Goal: Task Accomplishment & Management: Complete application form

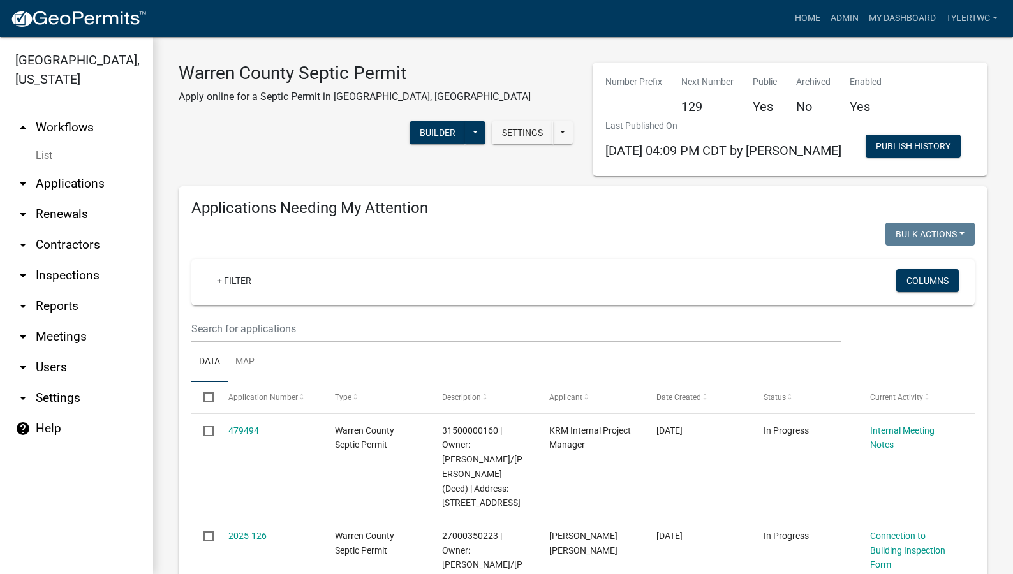
select select "2: 50"
select select "3: 100"
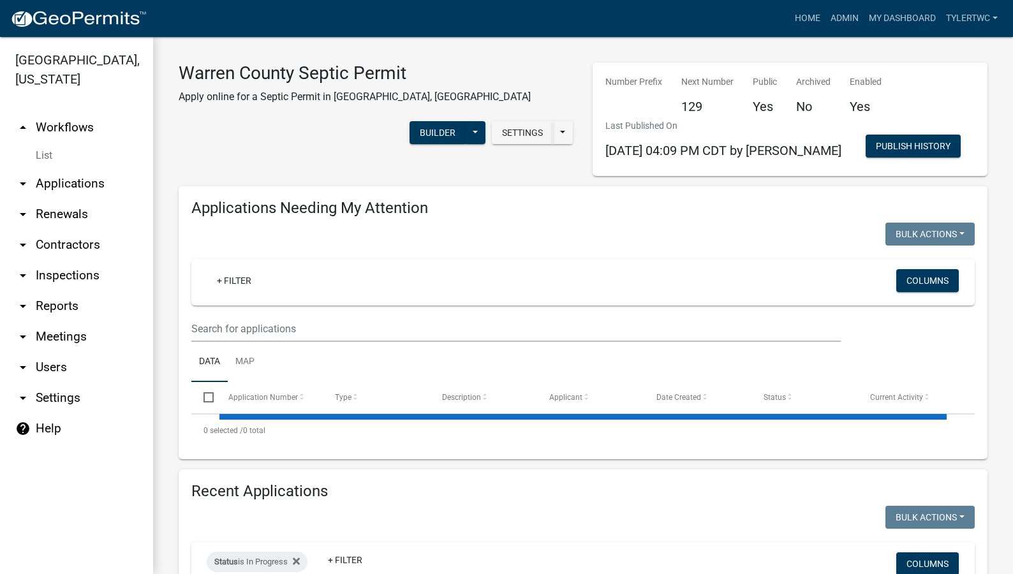
select select "2: 50"
select select "3: 100"
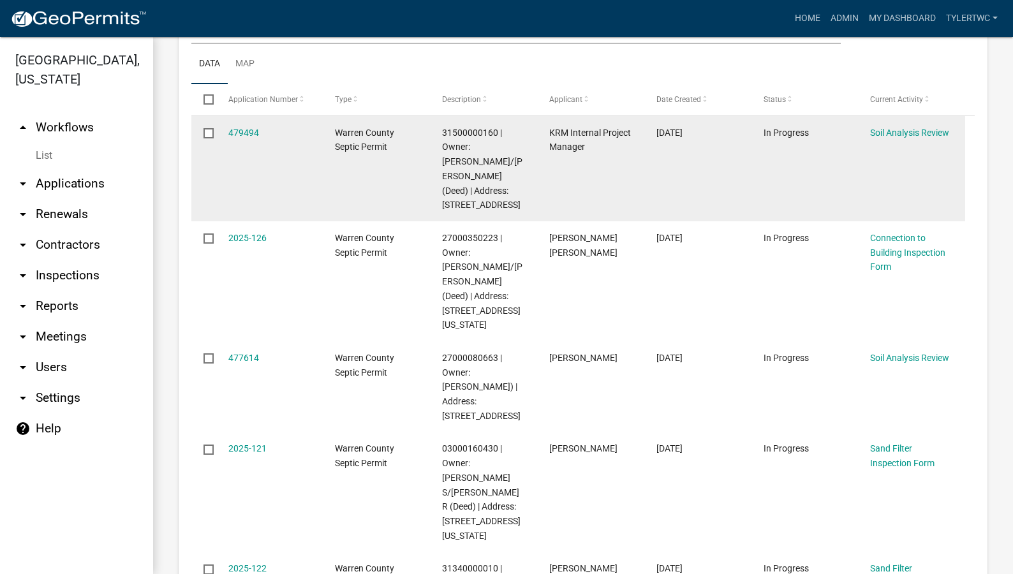
scroll to position [446, 0]
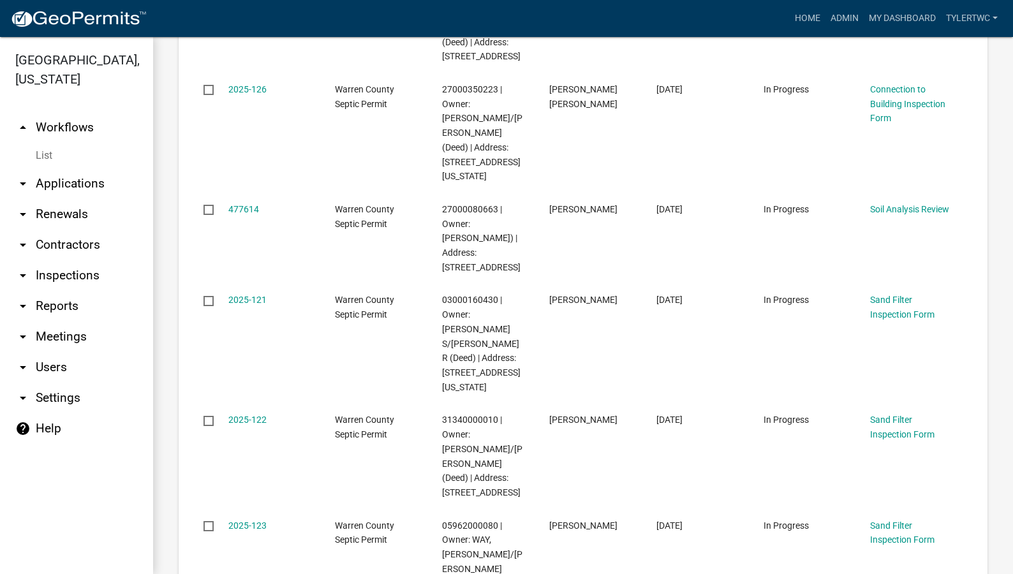
drag, startPoint x: 49, startPoint y: 160, endPoint x: 58, endPoint y: 159, distance: 8.9
click at [49, 168] on link "arrow_drop_down Applications" at bounding box center [76, 183] width 153 height 31
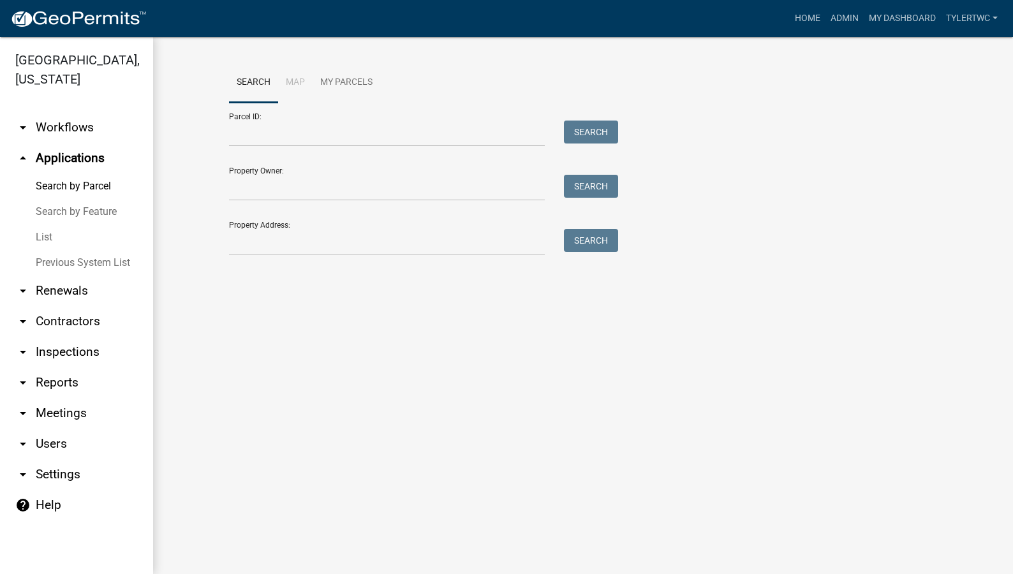
click at [376, 257] on div "Search Map My Parcels Parcel ID: Search Property Owner: Search Property Address…" at bounding box center [582, 164] width 727 height 204
click at [377, 242] on input "Property Address:" at bounding box center [387, 242] width 316 height 26
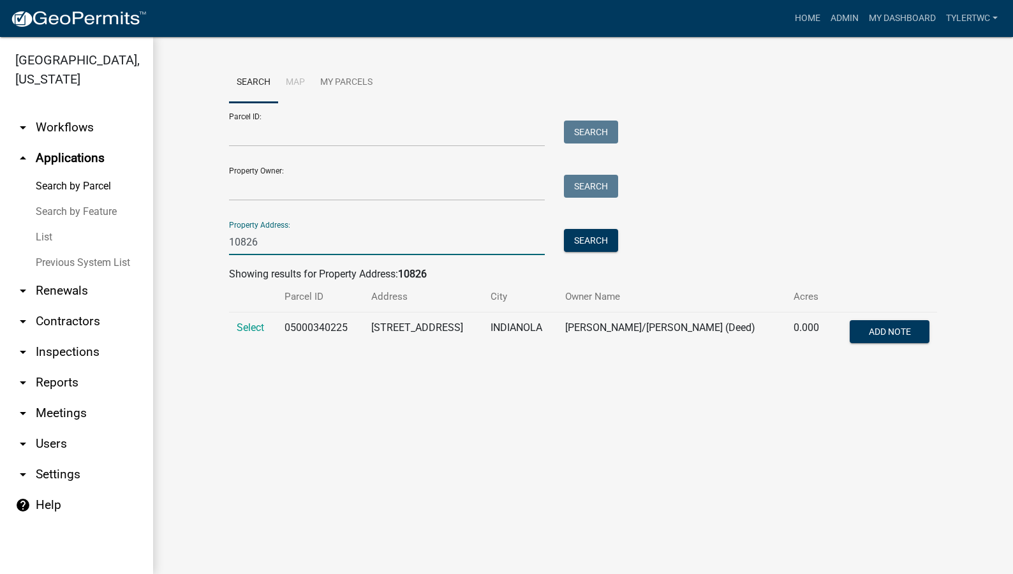
type input "10826"
click at [251, 328] on span "Select" at bounding box center [250, 327] width 27 height 12
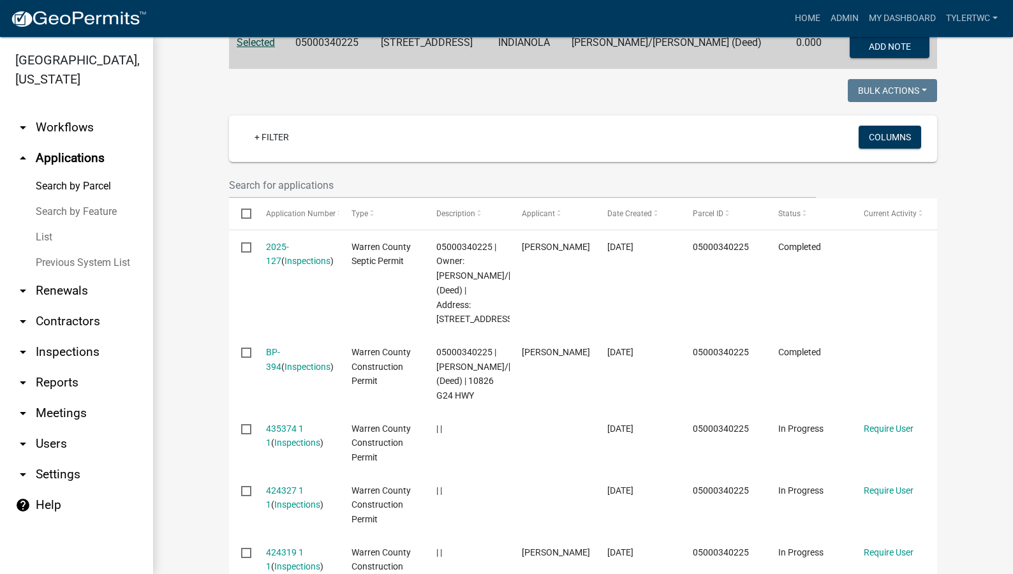
scroll to position [298, 0]
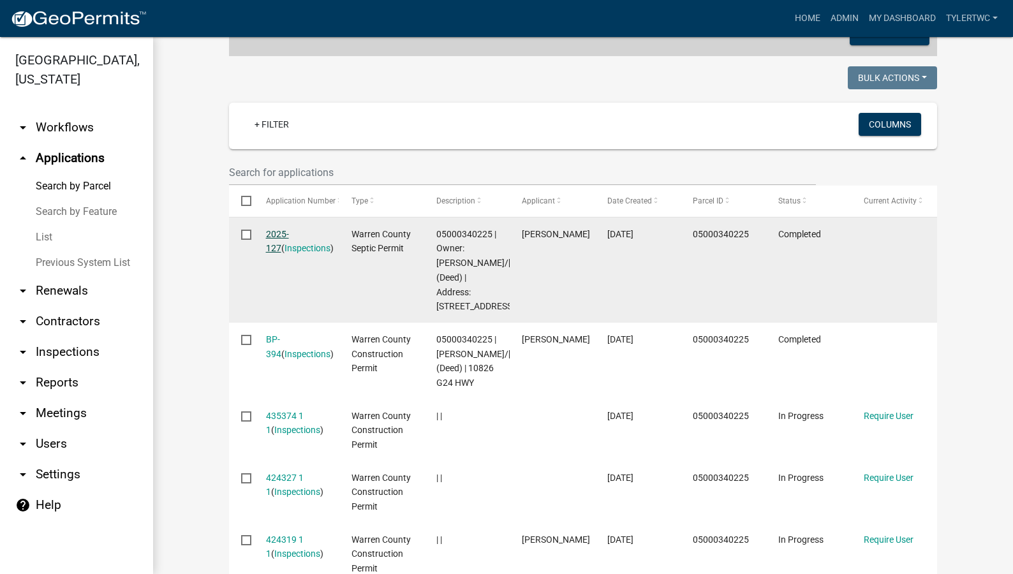
click at [279, 233] on link "2025-127" at bounding box center [277, 241] width 23 height 25
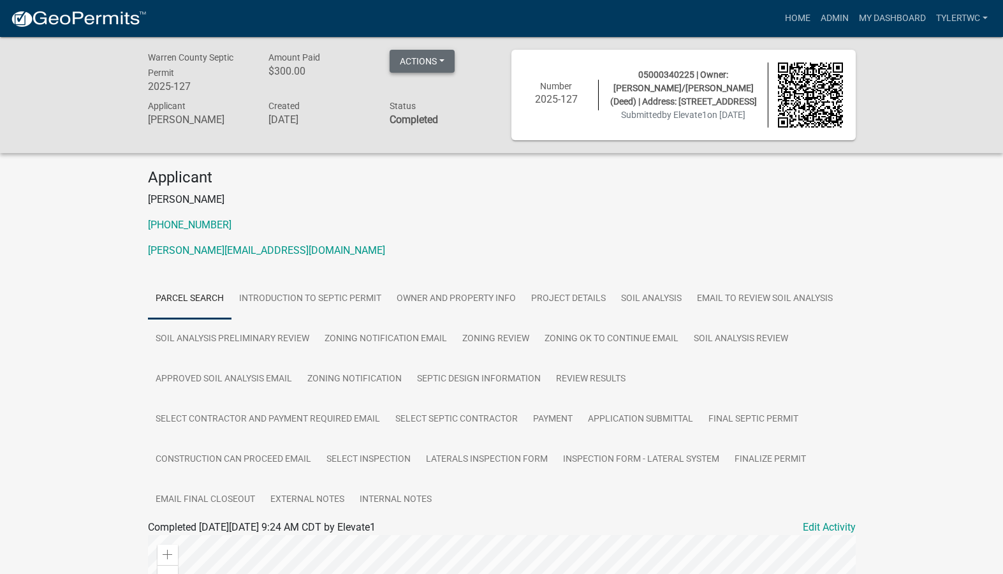
click at [443, 64] on button "Actions" at bounding box center [422, 61] width 65 height 23
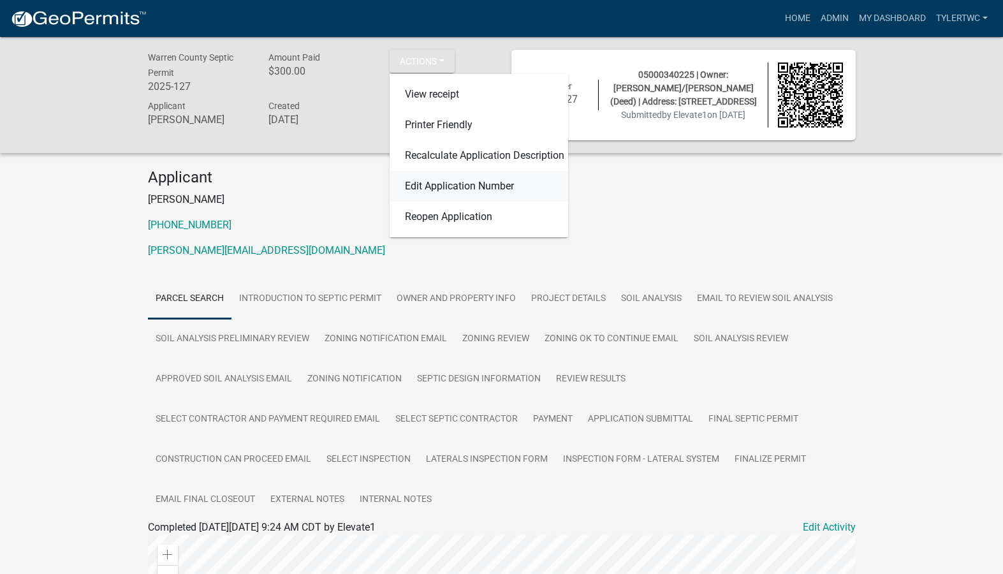
click at [434, 186] on link "Edit Application Number" at bounding box center [479, 186] width 179 height 31
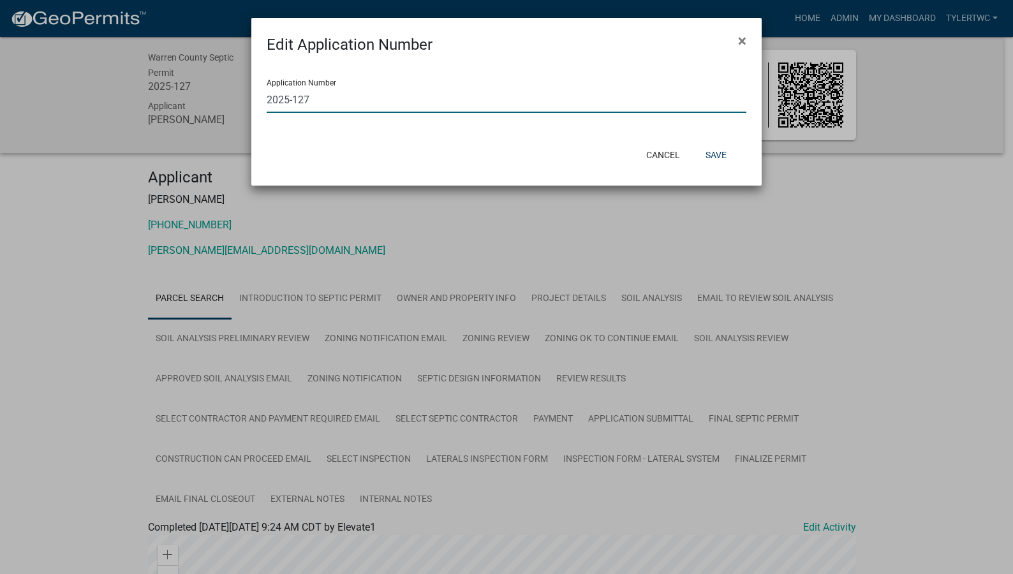
click at [429, 99] on input "2025-127" at bounding box center [507, 100] width 480 height 26
type input "2025-127"
click at [737, 39] on button "×" at bounding box center [742, 41] width 29 height 36
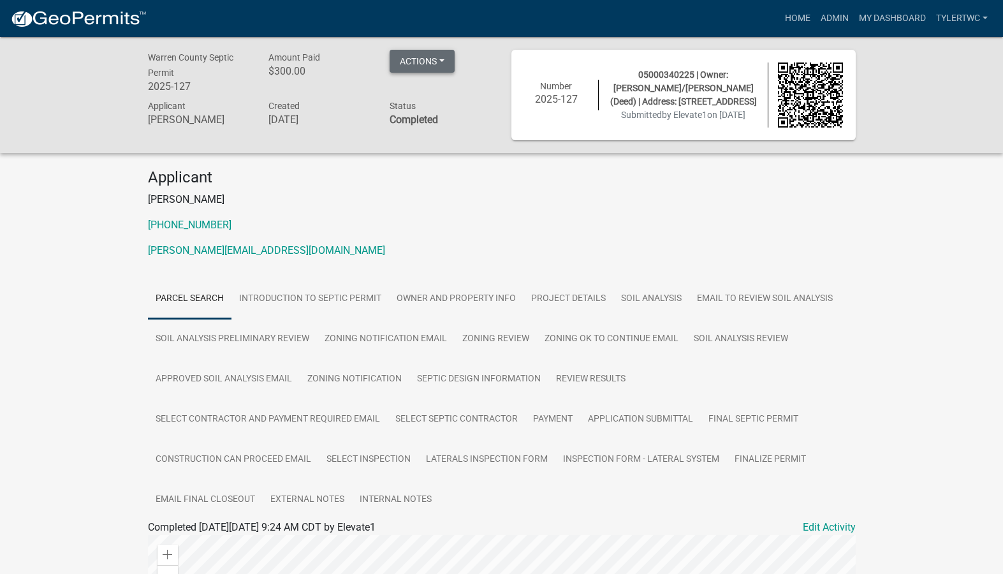
click at [441, 62] on button "Actions" at bounding box center [422, 61] width 65 height 23
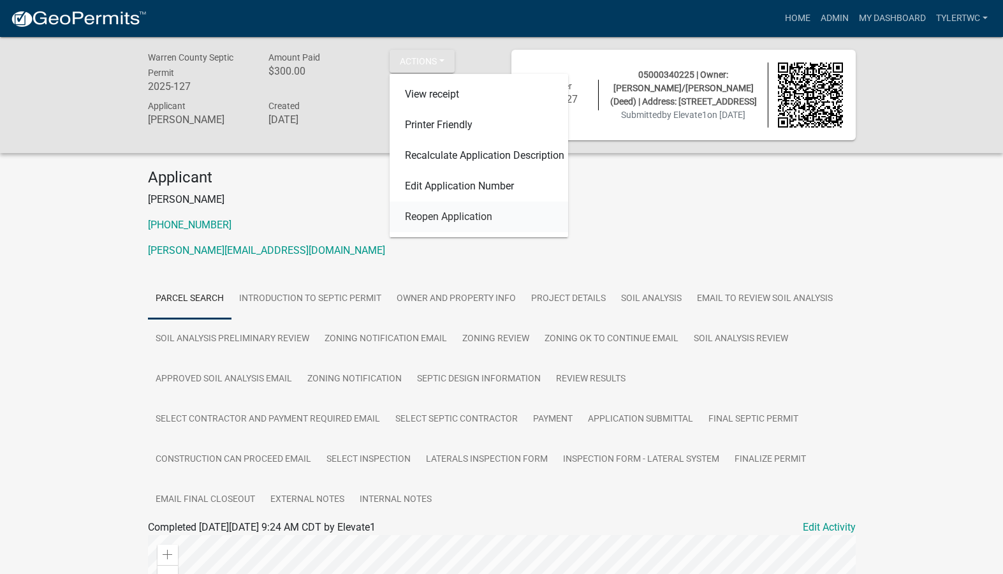
click at [445, 222] on link "Reopen Application" at bounding box center [479, 216] width 179 height 31
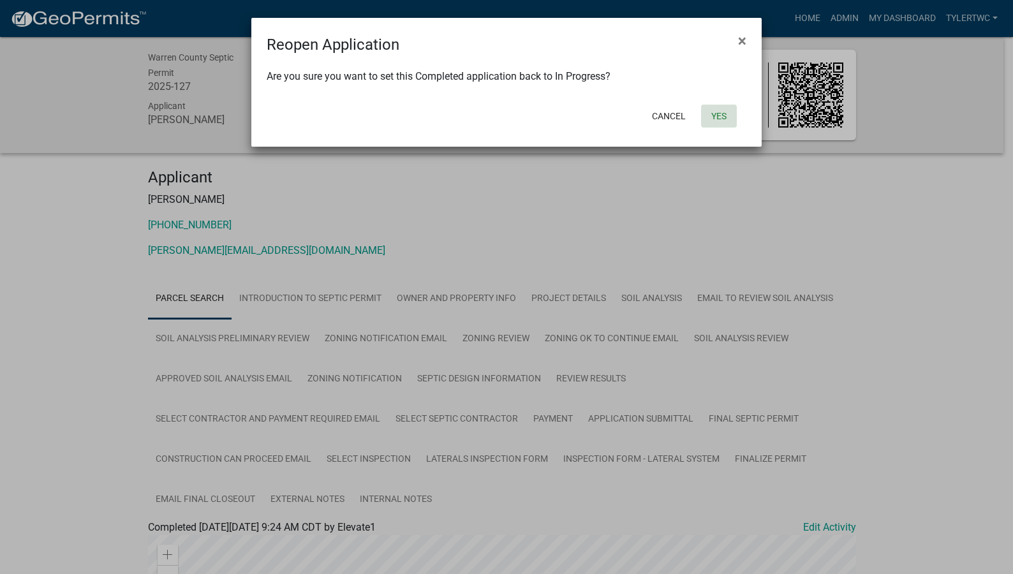
click at [718, 117] on button "Yes" at bounding box center [719, 116] width 36 height 23
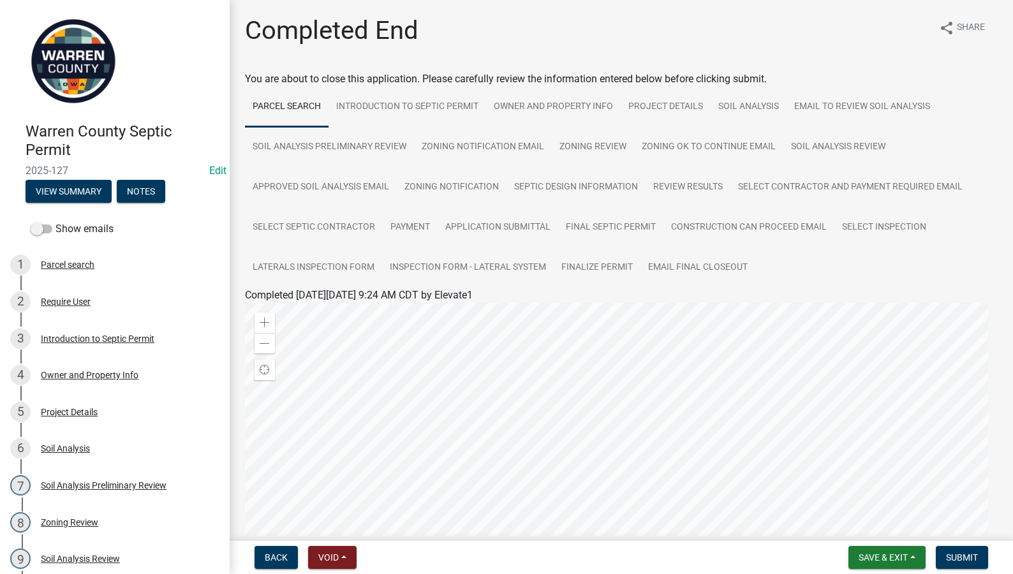
click at [216, 163] on header "Warren County Septic Permit 2025-127 Edit View Summary Notes" at bounding box center [115, 108] width 230 height 216
click at [211, 166] on link "Edit" at bounding box center [217, 171] width 17 height 12
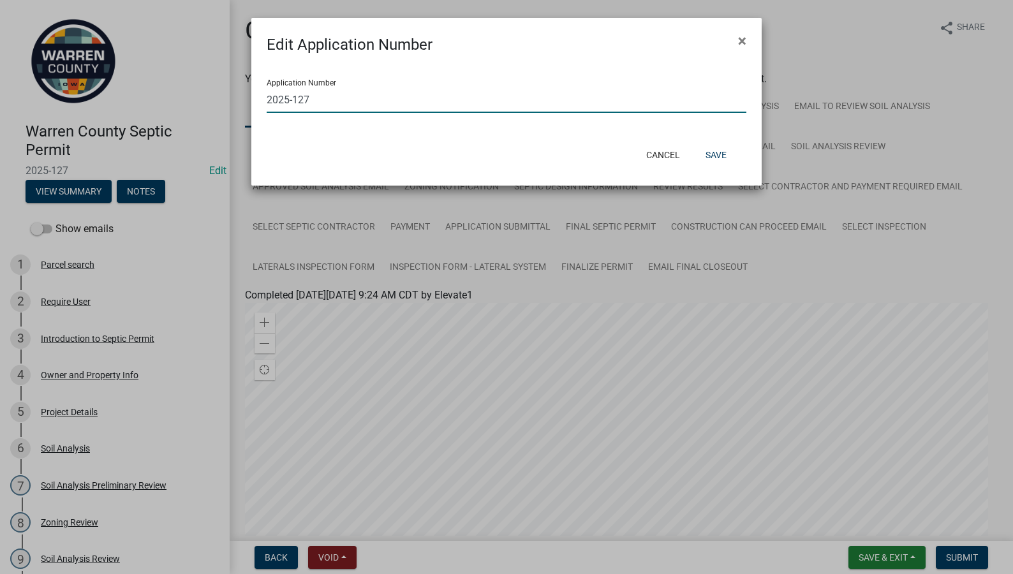
click at [485, 90] on input "2025-127" at bounding box center [507, 100] width 480 height 26
type input "2025-127-1"
click at [708, 145] on button "Save" at bounding box center [715, 154] width 41 height 23
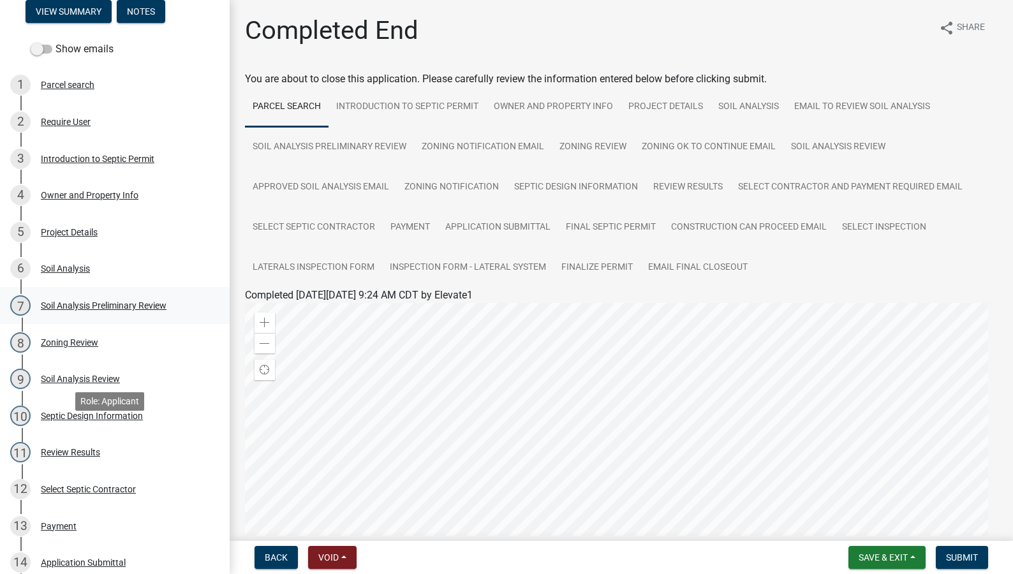
scroll to position [446, 0]
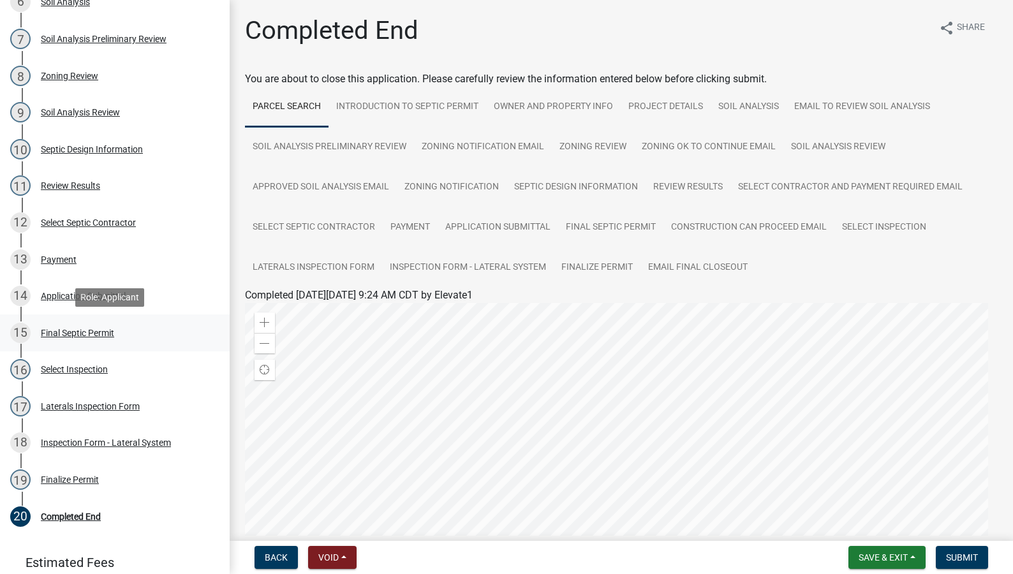
click at [61, 333] on div "Final Septic Permit" at bounding box center [77, 332] width 73 height 9
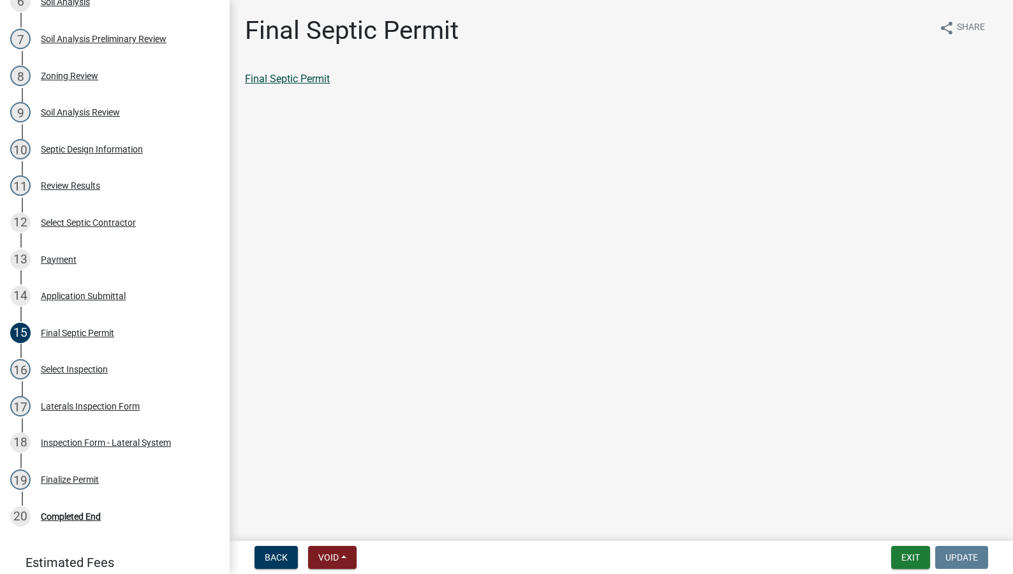
click at [302, 75] on link "Final Septic Permit" at bounding box center [287, 79] width 85 height 12
click at [277, 78] on link "Final Septic Permit" at bounding box center [287, 79] width 85 height 12
click at [66, 513] on div "Completed End" at bounding box center [71, 516] width 60 height 9
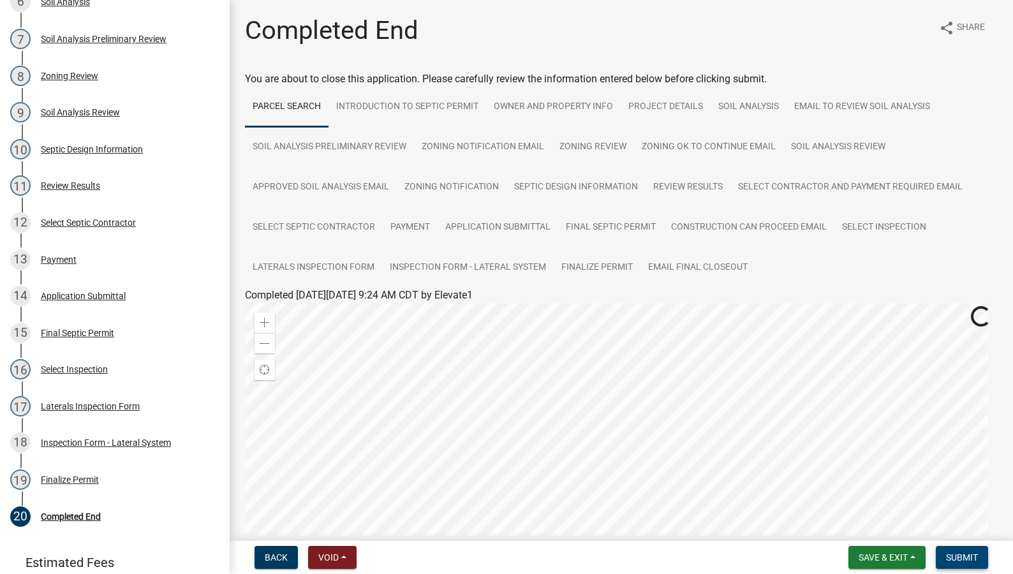
click at [949, 559] on span "Submit" at bounding box center [962, 557] width 32 height 10
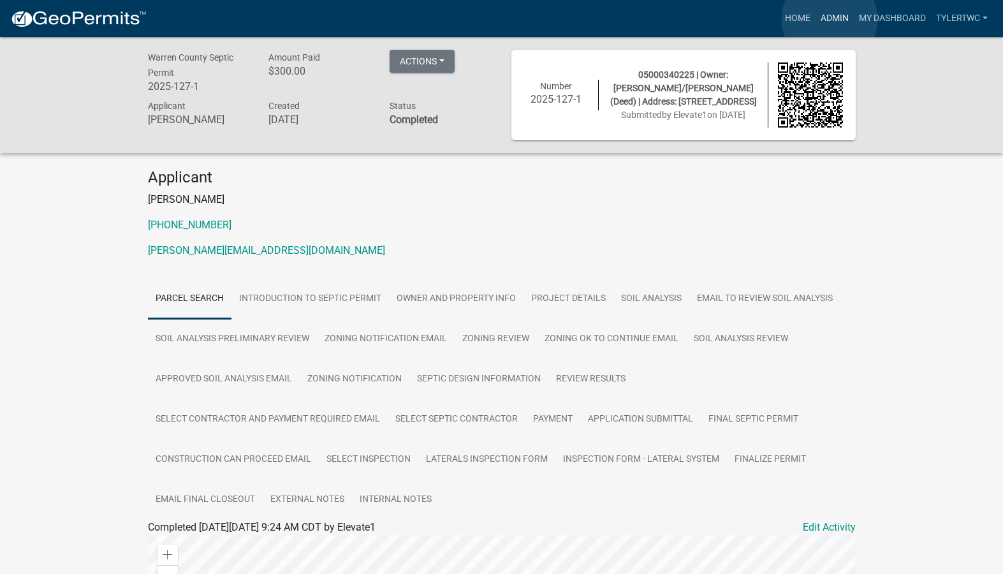
click at [830, 19] on link "Admin" at bounding box center [835, 18] width 38 height 24
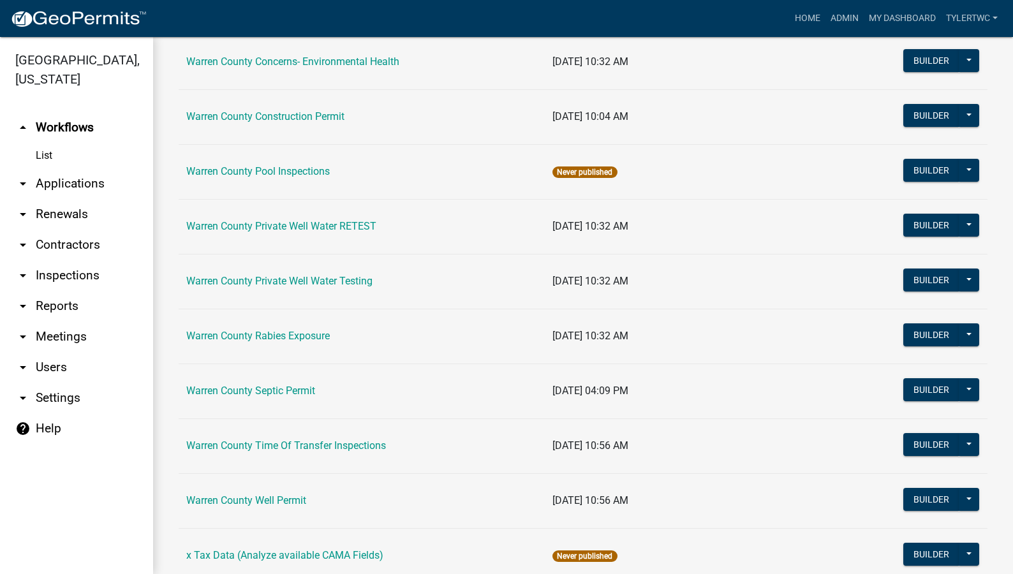
scroll to position [779, 0]
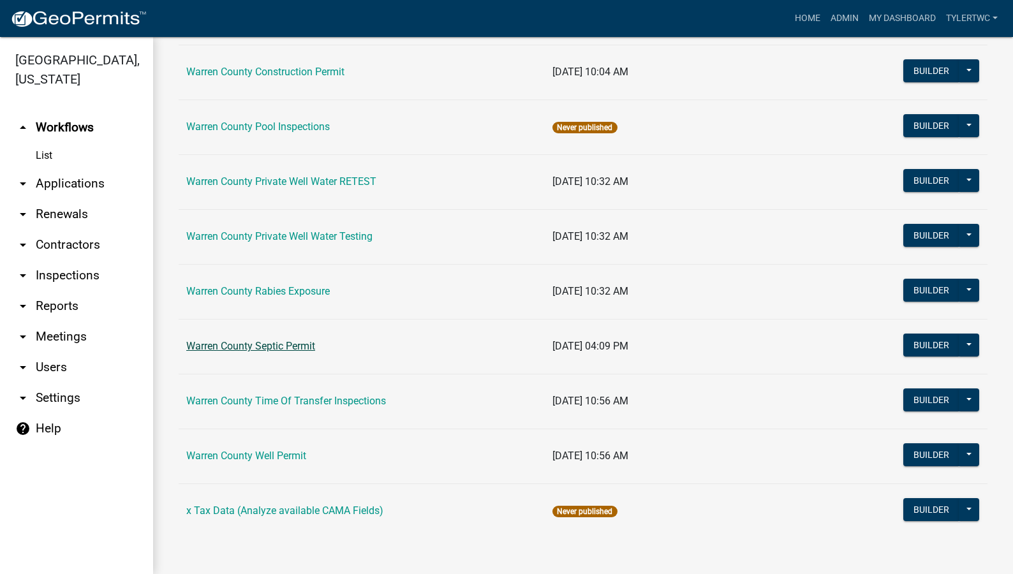
click at [253, 344] on link "Warren County Septic Permit" at bounding box center [250, 346] width 129 height 12
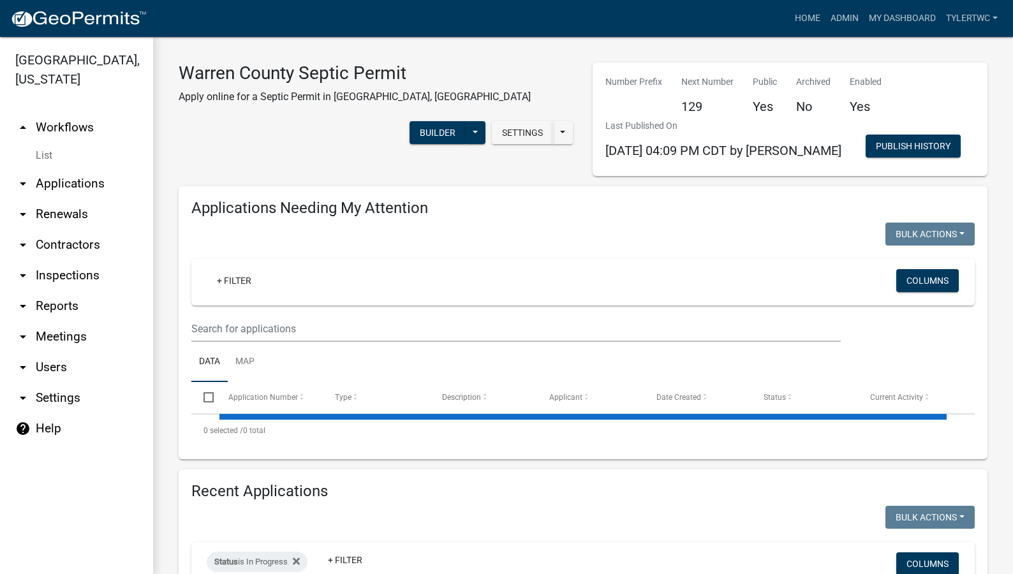
select select "2: 50"
select select "3: 100"
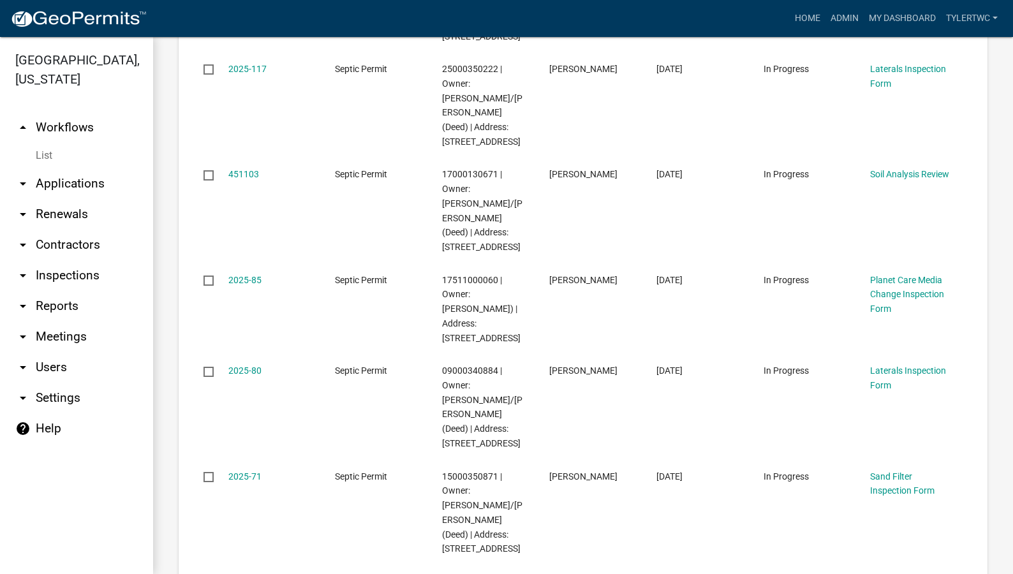
scroll to position [1637, 0]
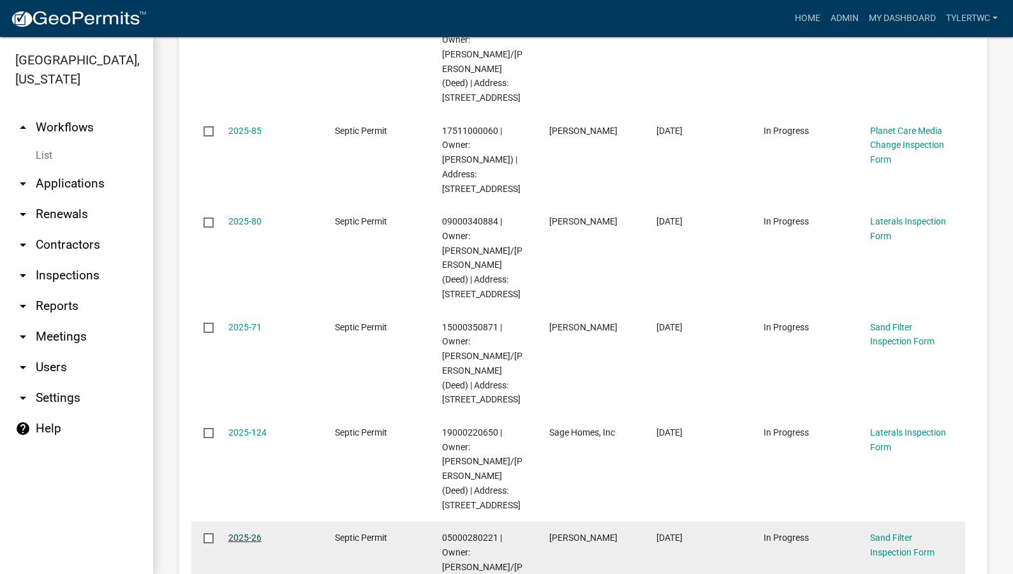
click at [246, 532] on link "2025-26" at bounding box center [244, 537] width 33 height 10
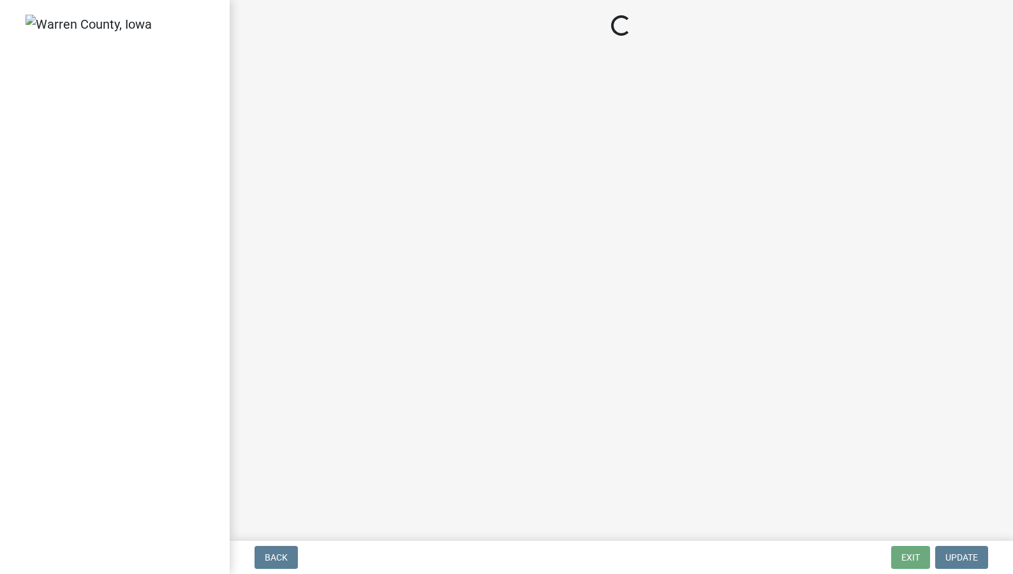
select select "d1e22d4f-68e7-4e9d-8701-604dd084f30f"
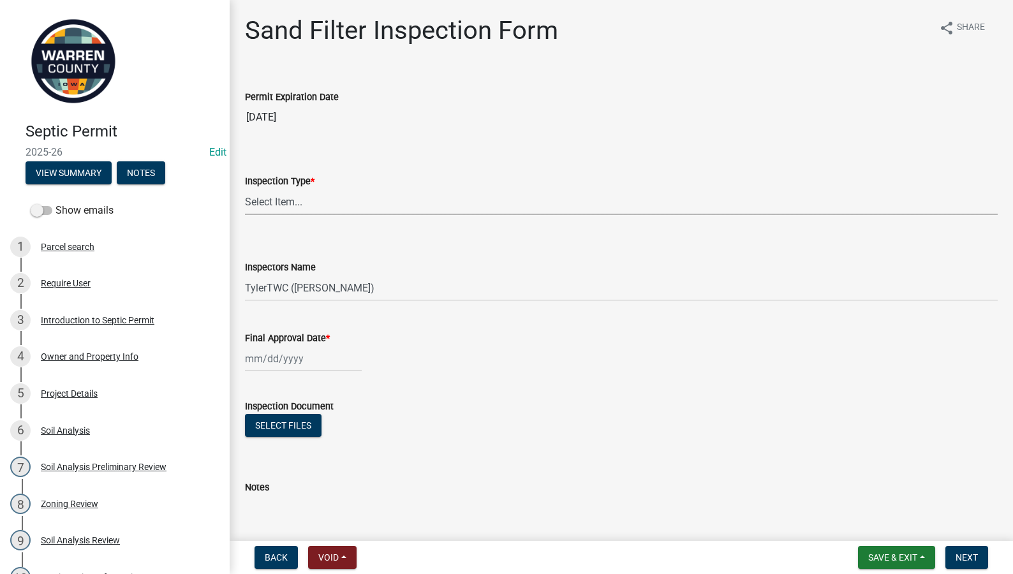
click at [358, 199] on select "Select Item... Sand Filter" at bounding box center [621, 202] width 752 height 26
click at [245, 189] on select "Select Item... Sand Filter" at bounding box center [621, 202] width 752 height 26
select select "712890e3-0e22-400e-a79f-3f3f8890de95"
click at [300, 363] on div at bounding box center [303, 359] width 117 height 26
select select "9"
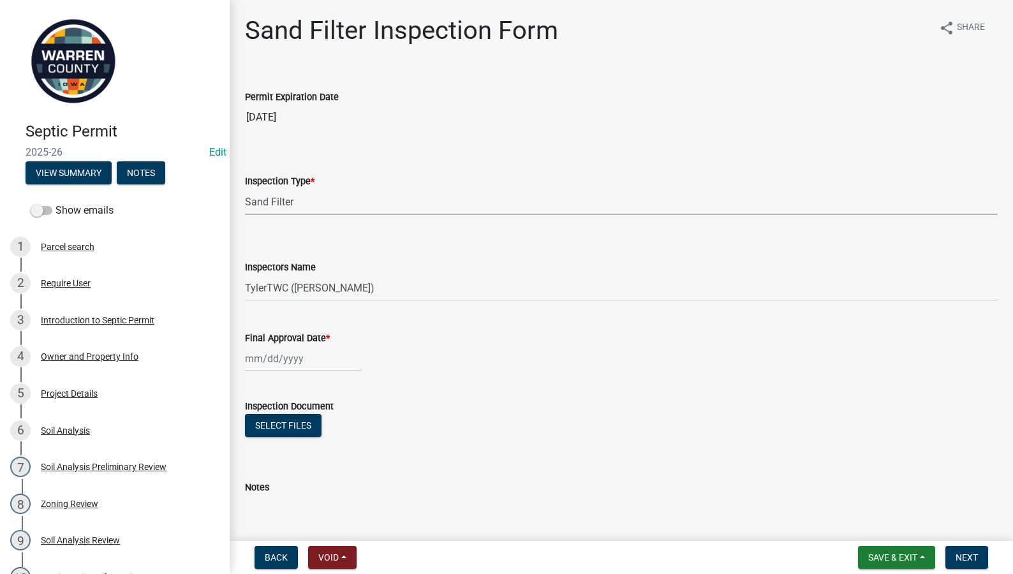
select select "2025"
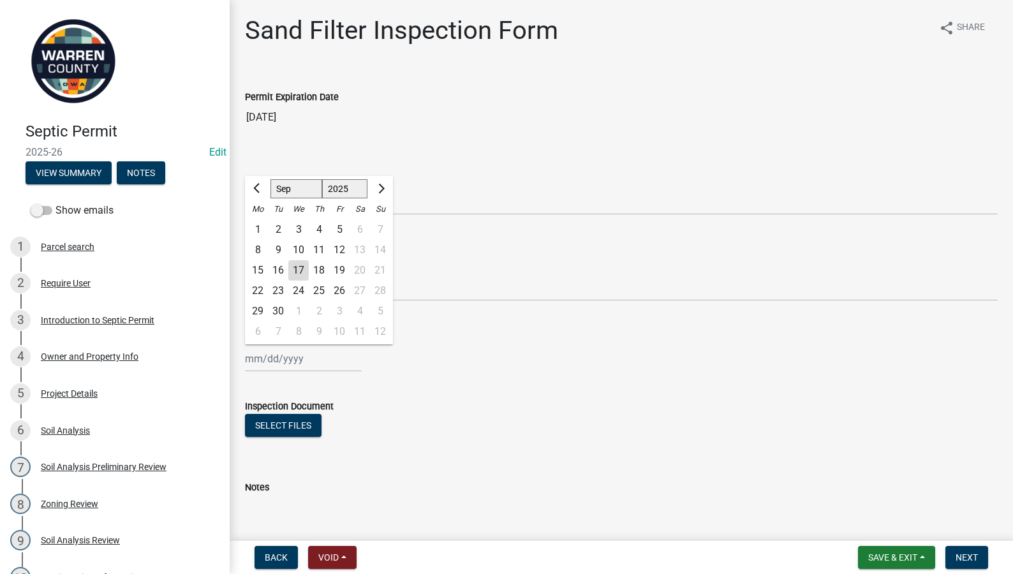
click at [302, 270] on div "17" at bounding box center [298, 270] width 20 height 20
type input "09/17/2025"
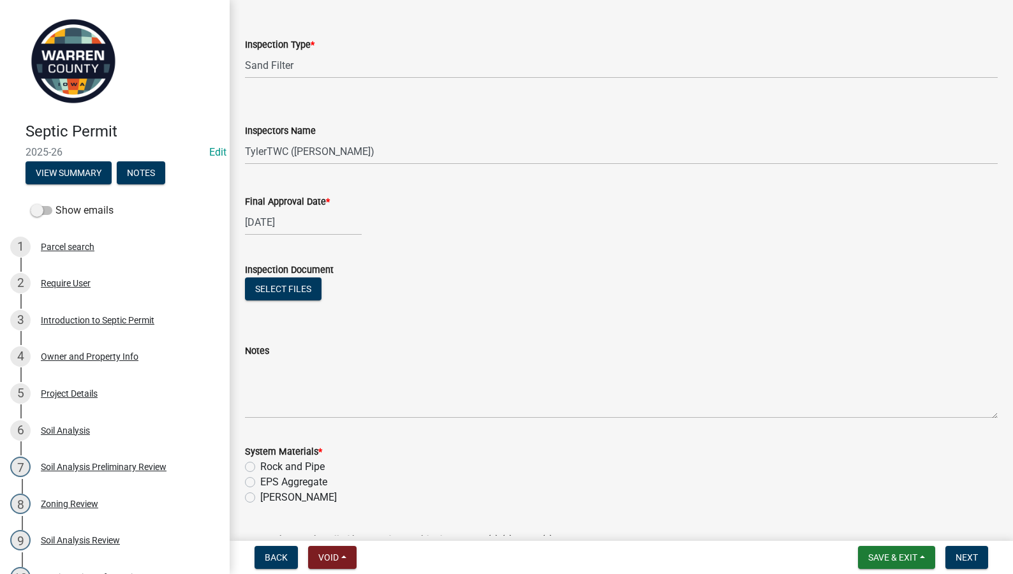
scroll to position [149, 0]
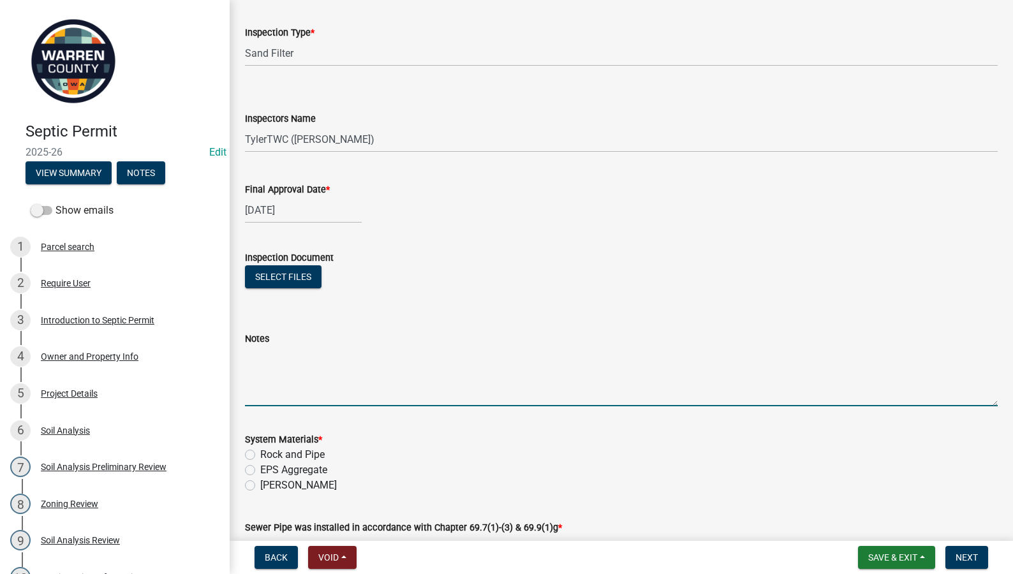
click at [513, 347] on textarea "Notes" at bounding box center [621, 376] width 752 height 60
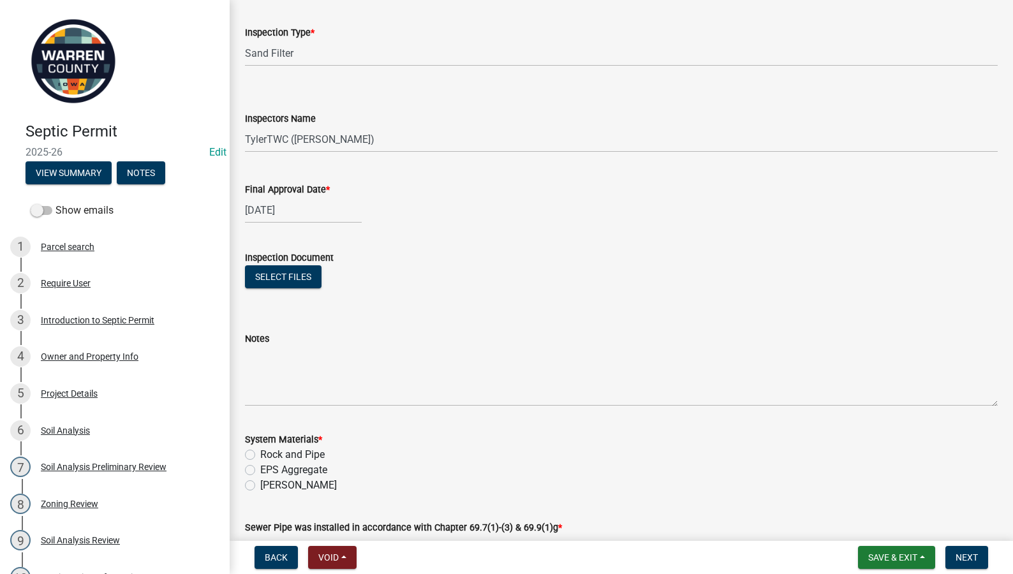
click at [260, 453] on label "Rock and Pipe" at bounding box center [292, 454] width 64 height 15
click at [260, 453] on input "Rock and Pipe" at bounding box center [264, 451] width 8 height 8
radio input "true"
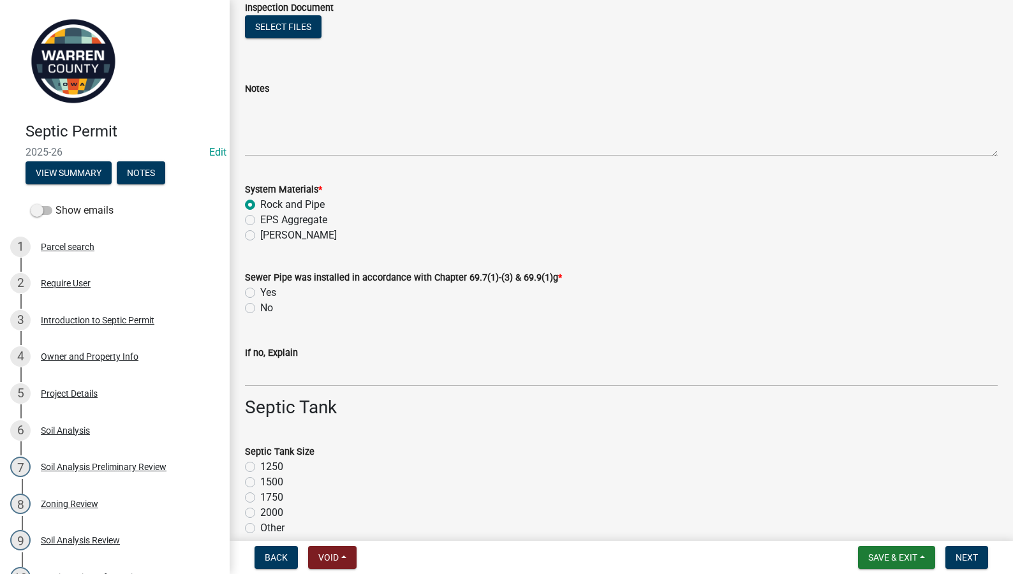
scroll to position [446, 0]
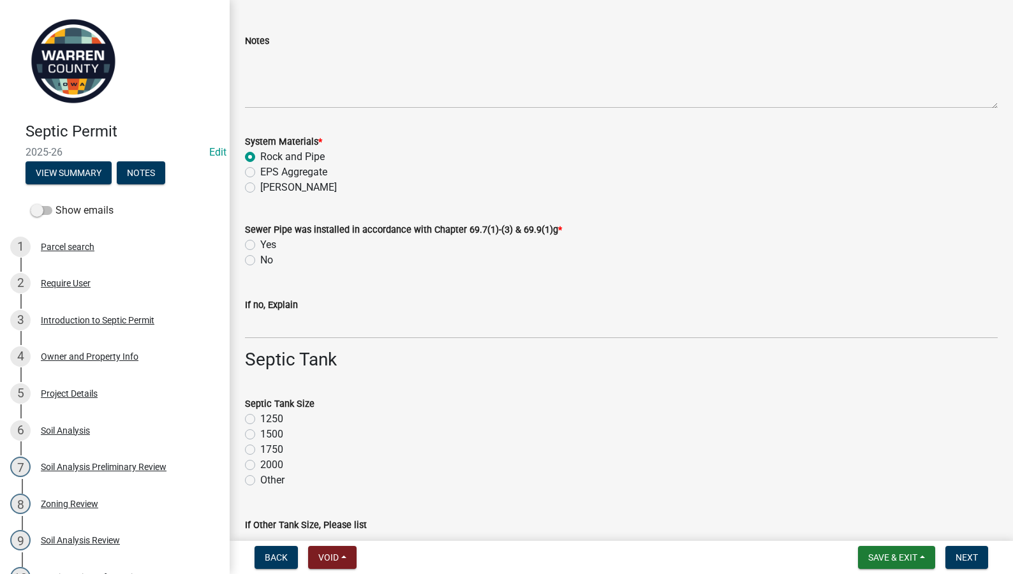
click at [260, 430] on label "1500" at bounding box center [271, 434] width 23 height 15
click at [260, 430] on input "1500" at bounding box center [264, 431] width 8 height 8
radio input "true"
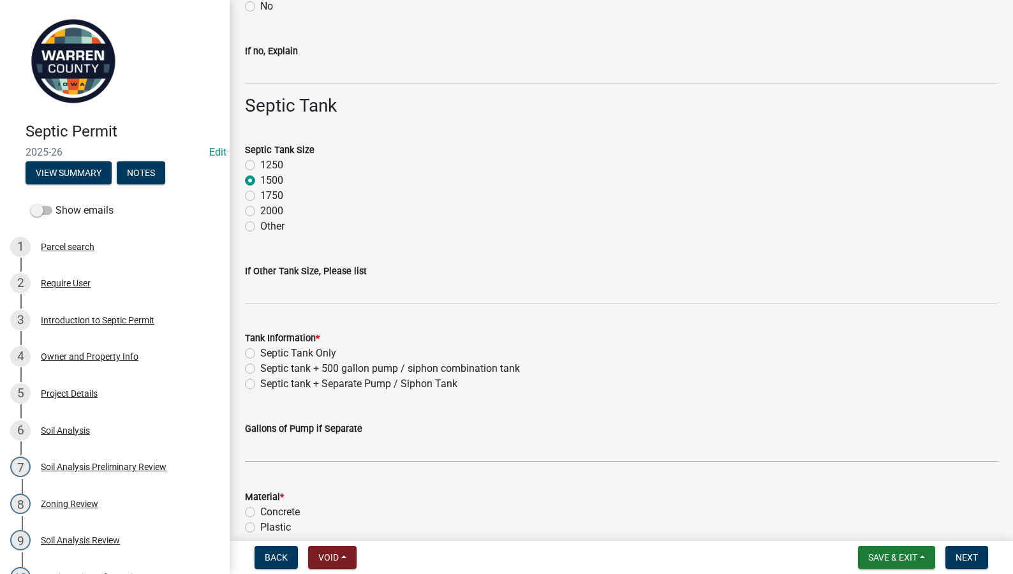
scroll to position [744, 0]
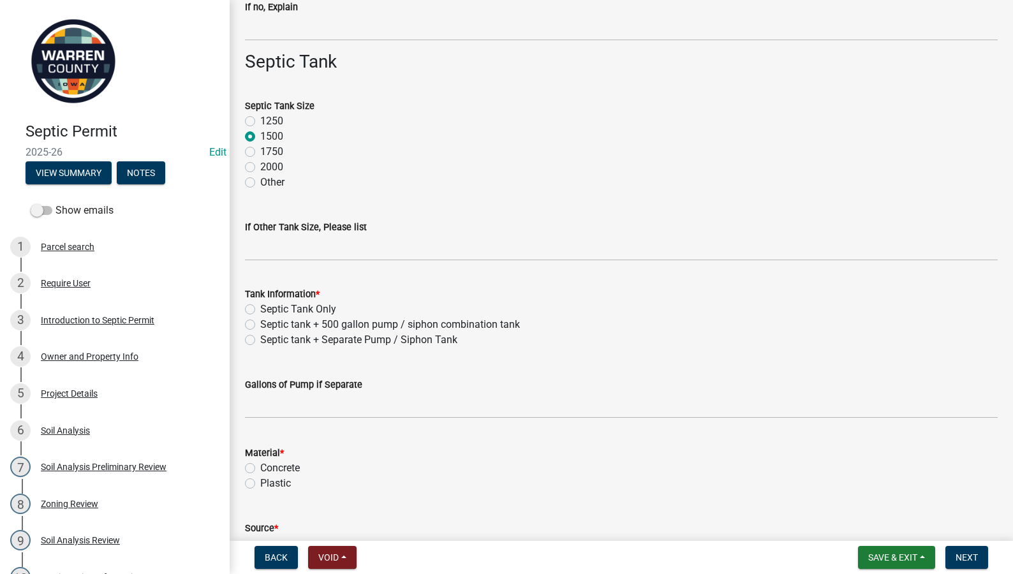
click at [260, 482] on label "Plastic" at bounding box center [275, 483] width 31 height 15
click at [260, 482] on input "Plastic" at bounding box center [264, 480] width 8 height 8
radio input "true"
click at [260, 337] on label "Septic tank + Separate Pump / Siphon Tank" at bounding box center [358, 339] width 197 height 15
click at [260, 337] on input "Septic tank + Separate Pump / Siphon Tank" at bounding box center [264, 336] width 8 height 8
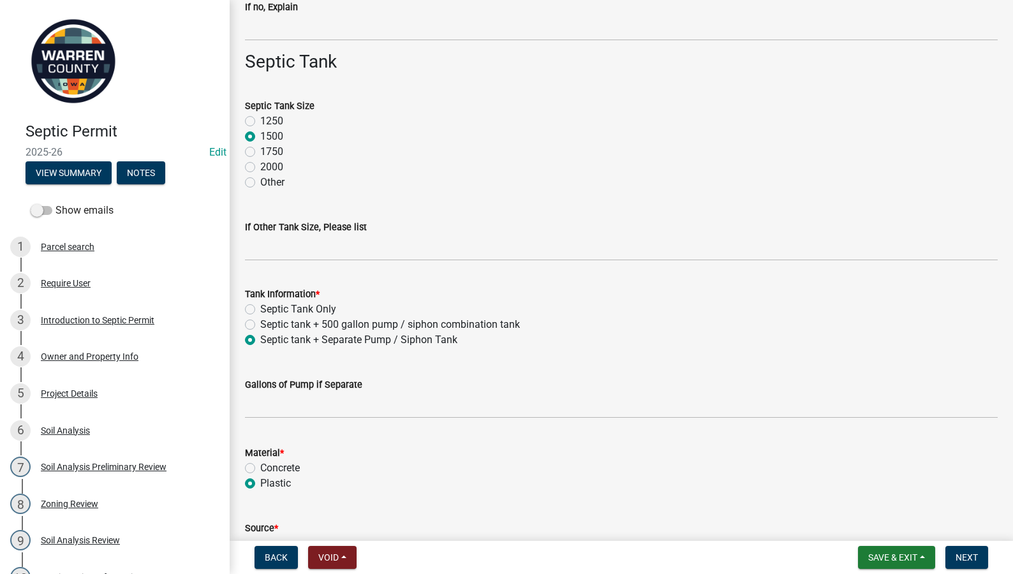
radio input "true"
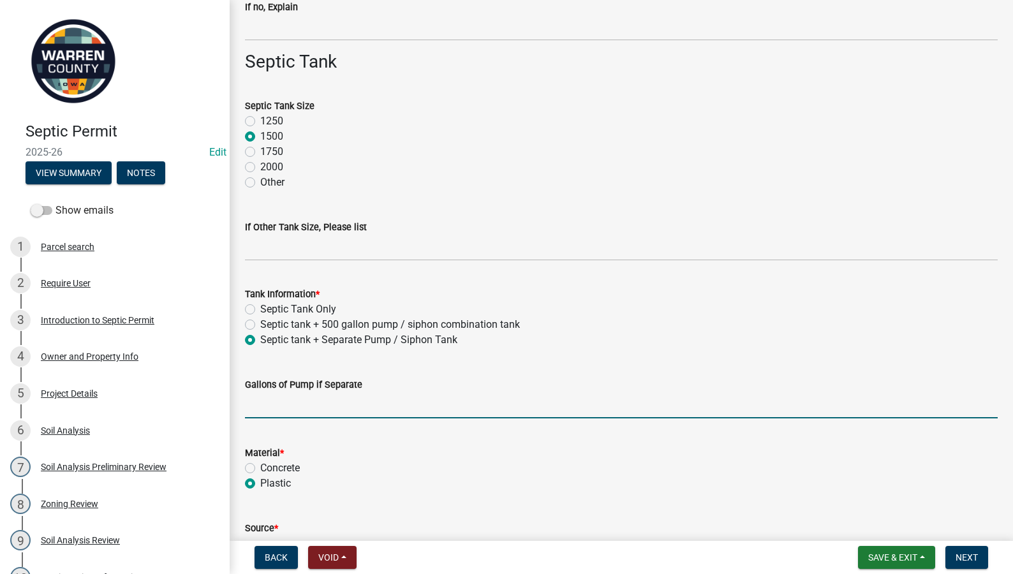
click at [310, 409] on input "text" at bounding box center [621, 405] width 752 height 26
type input "500"
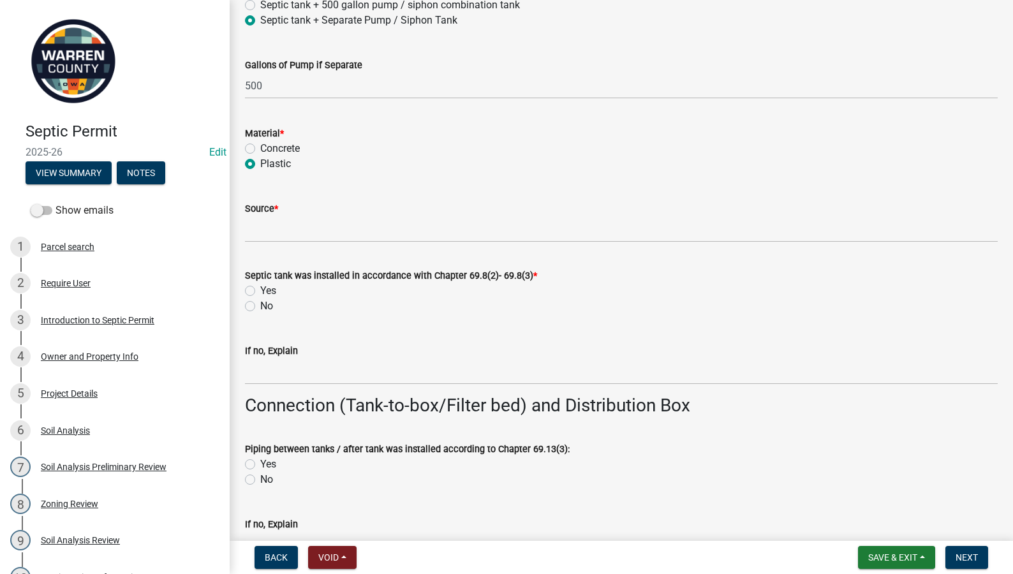
scroll to position [1190, 0]
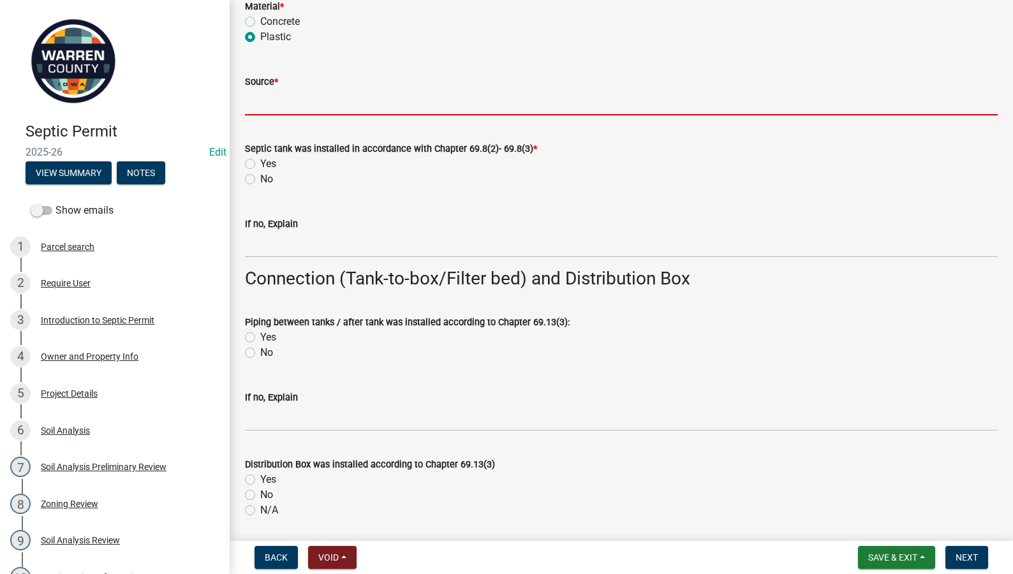
click at [286, 99] on input "Source *" at bounding box center [621, 102] width 752 height 26
type input "Coon Poly Tank"
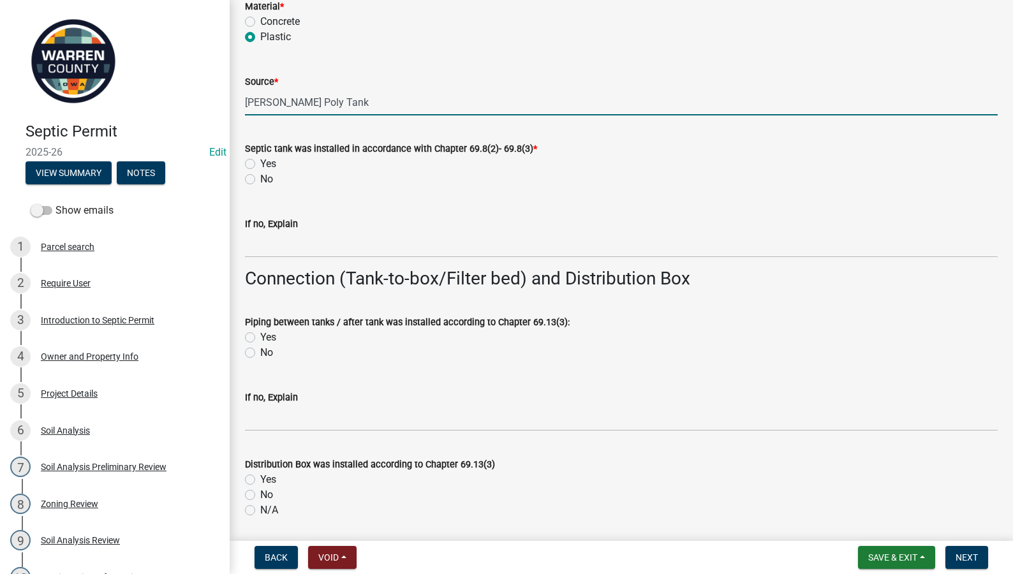
click at [260, 160] on label "Yes" at bounding box center [268, 163] width 16 height 15
click at [260, 160] on input "Yes" at bounding box center [264, 160] width 8 height 8
radio input "true"
click at [260, 164] on label "Yes" at bounding box center [268, 163] width 16 height 15
click at [260, 164] on input "Yes" at bounding box center [264, 160] width 8 height 8
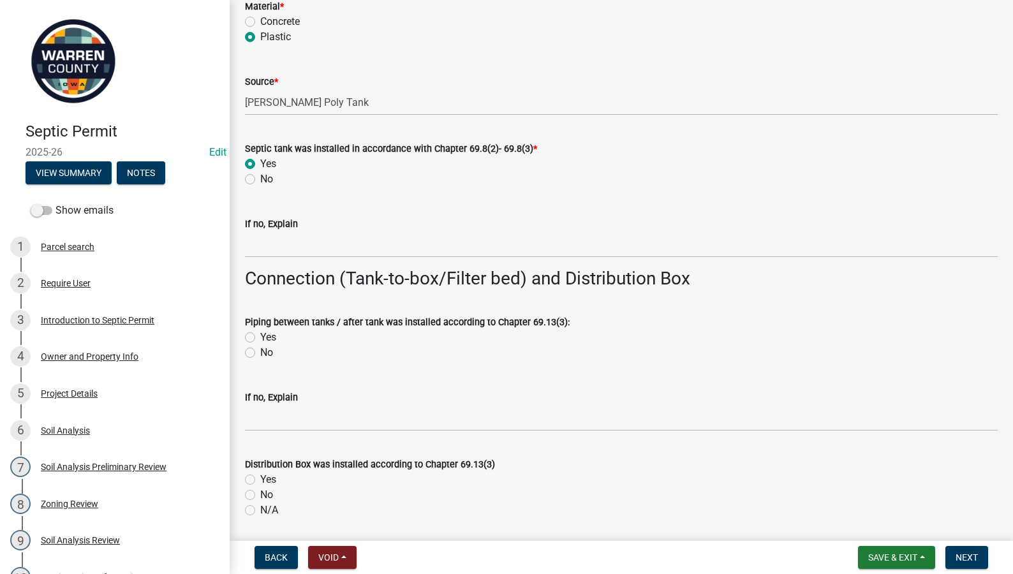
click at [260, 335] on label "Yes" at bounding box center [268, 337] width 16 height 15
click at [260, 335] on input "Yes" at bounding box center [264, 334] width 8 height 8
radio input "true"
drag, startPoint x: 251, startPoint y: 510, endPoint x: 258, endPoint y: 475, distance: 35.9
click at [260, 511] on label "N/A" at bounding box center [269, 509] width 18 height 15
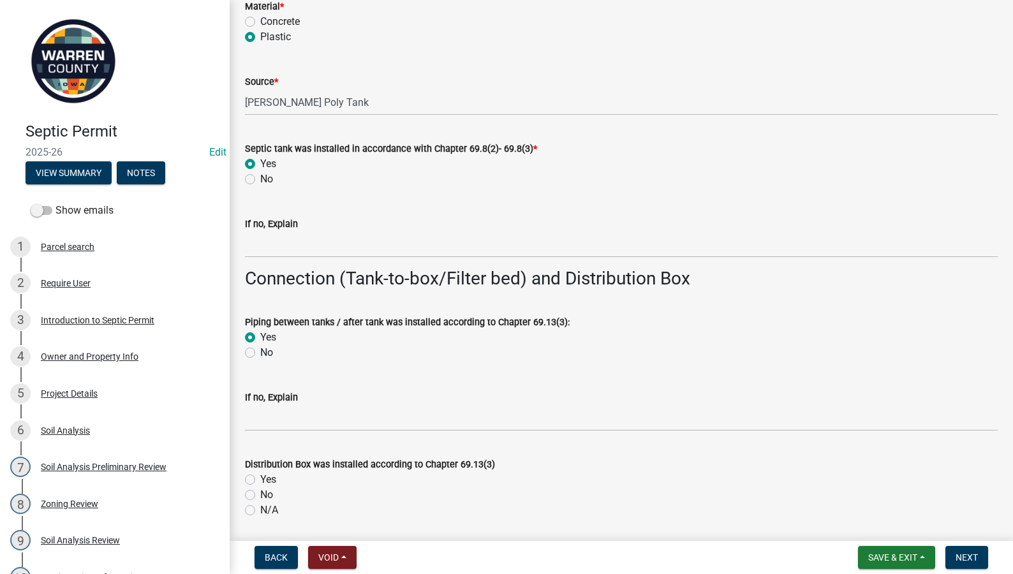
click at [260, 511] on input "N/A" at bounding box center [264, 506] width 8 height 8
radio input "true"
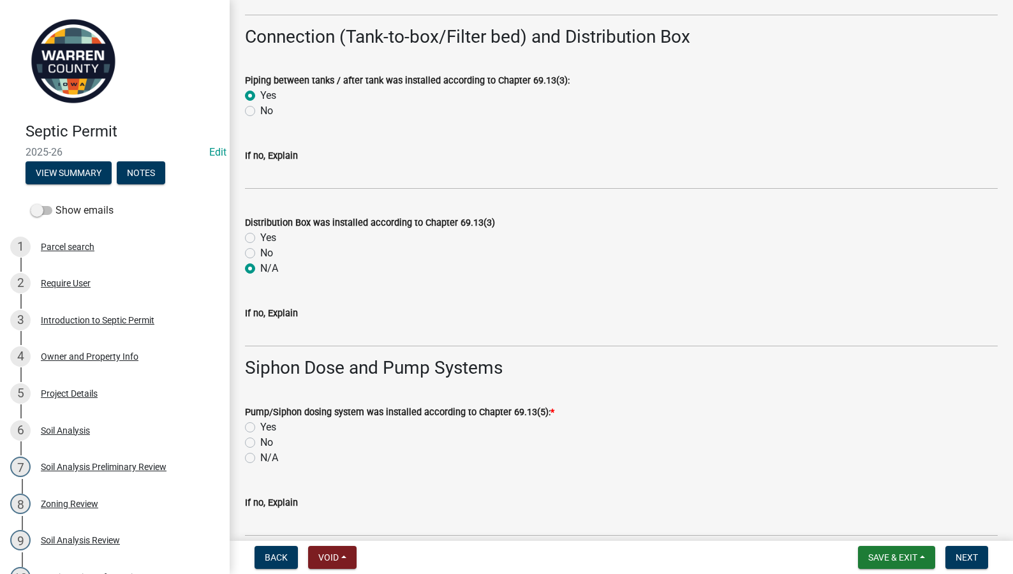
scroll to position [1488, 0]
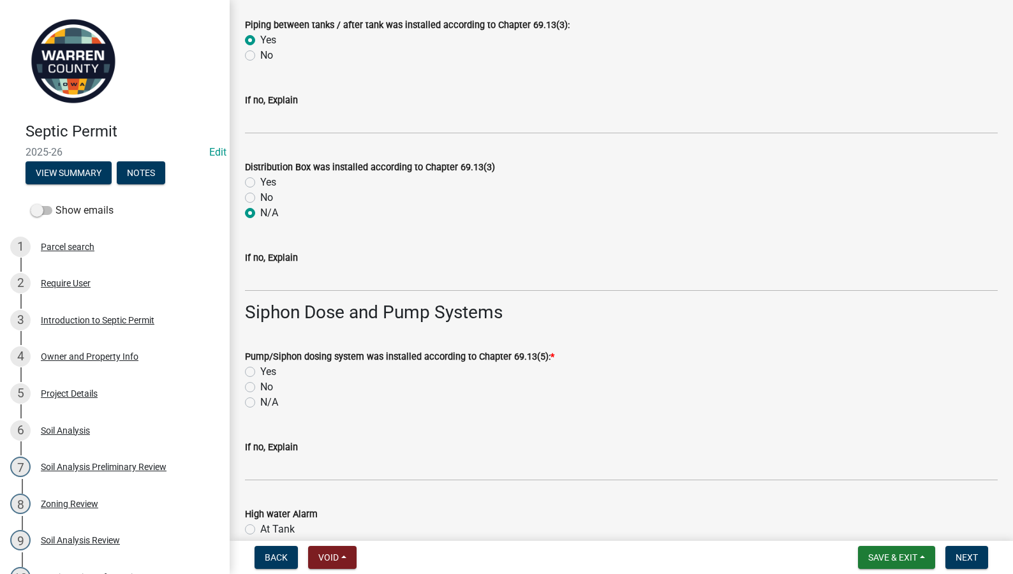
click at [260, 374] on label "Yes" at bounding box center [268, 371] width 16 height 15
click at [260, 372] on input "Yes" at bounding box center [264, 368] width 8 height 8
radio input "true"
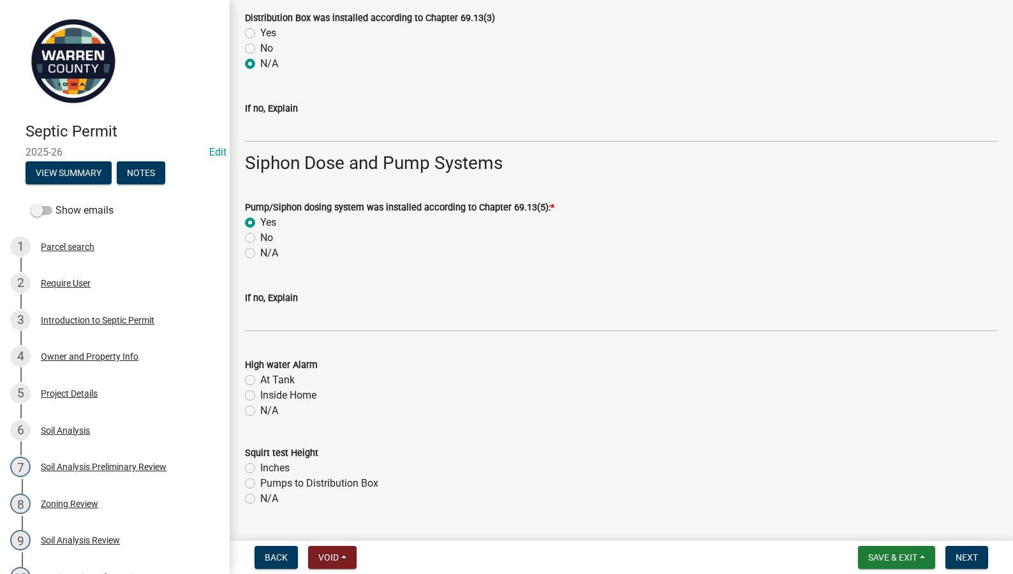
click at [260, 379] on label "At Tank" at bounding box center [277, 379] width 34 height 15
click at [260, 379] on input "At Tank" at bounding box center [264, 376] width 8 height 8
radio input "true"
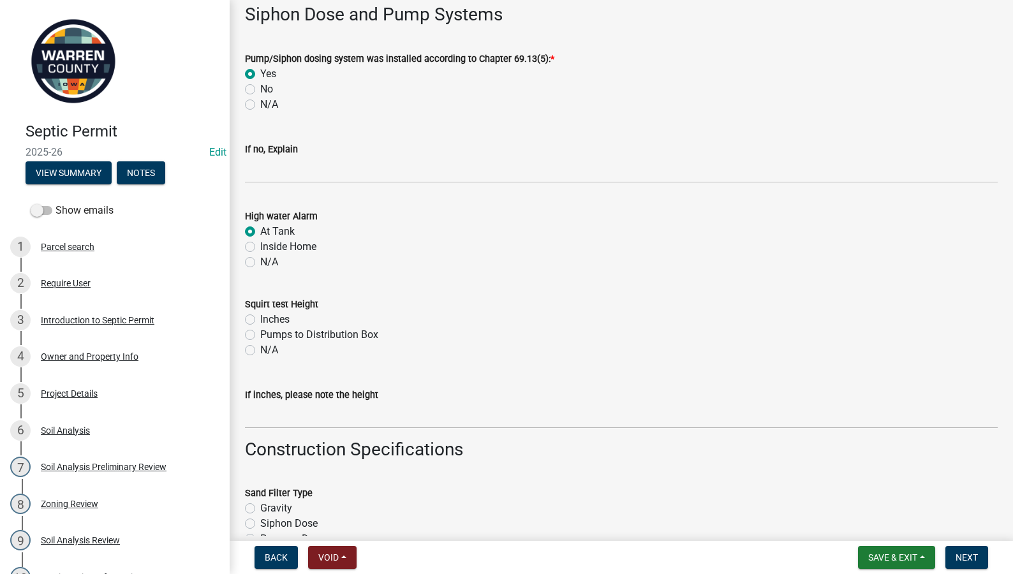
click at [260, 316] on label "Inches" at bounding box center [274, 319] width 29 height 15
click at [260, 316] on input "Inches" at bounding box center [264, 316] width 8 height 8
radio input "true"
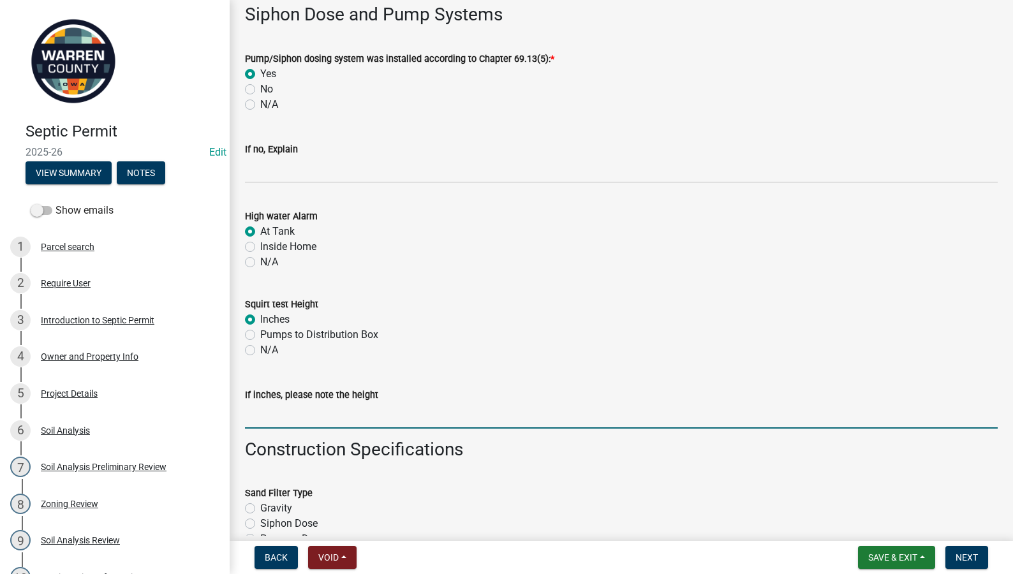
click at [270, 409] on input "If inches, please note the height" at bounding box center [621, 415] width 752 height 26
type input "48""
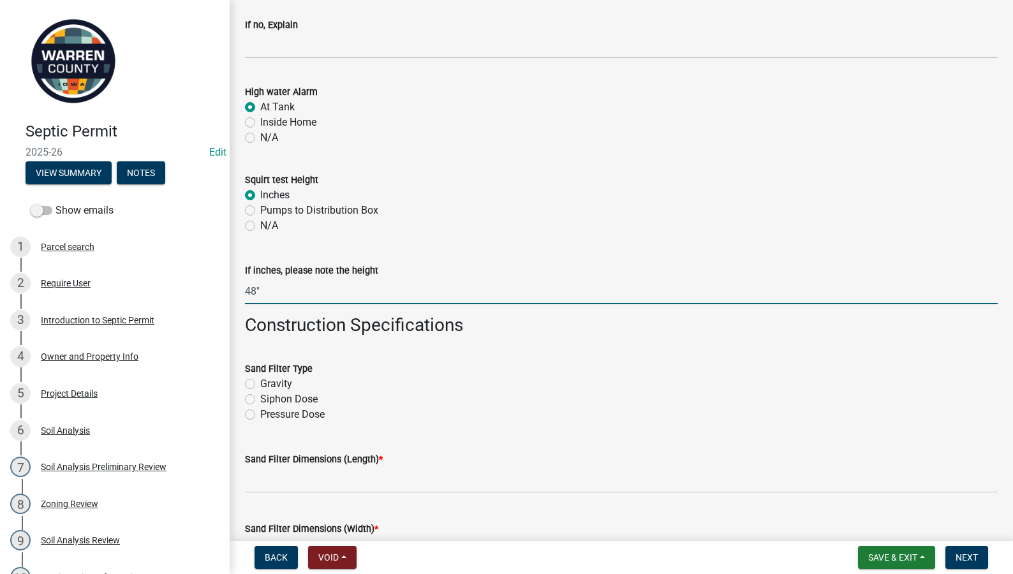
scroll to position [1934, 0]
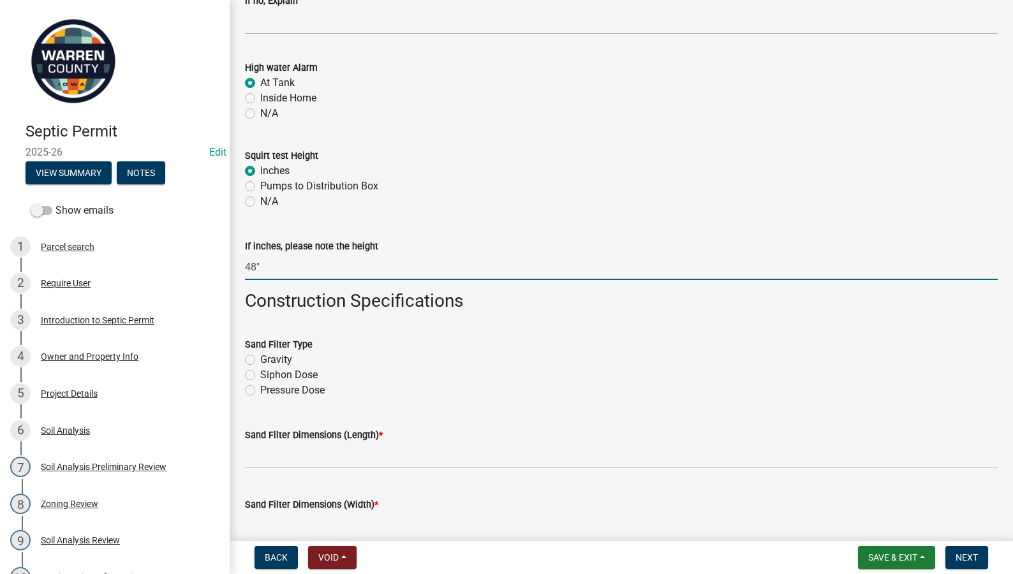
click at [260, 388] on label "Pressure Dose" at bounding box center [292, 390] width 64 height 15
click at [260, 388] on input "Pressure Dose" at bounding box center [264, 387] width 8 height 8
radio input "true"
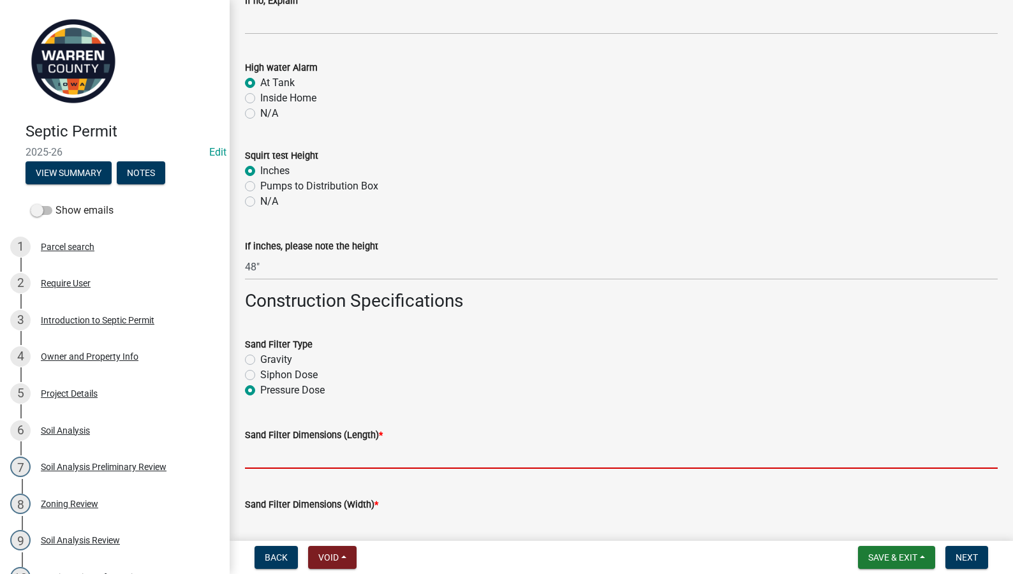
click at [275, 453] on input "Sand Filter Dimensions (Length) *" at bounding box center [621, 456] width 752 height 26
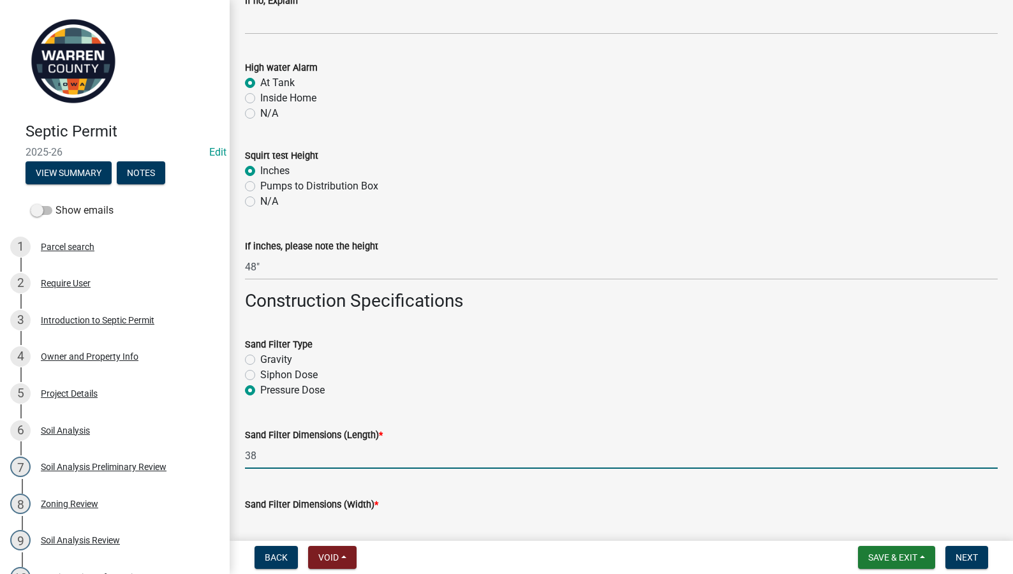
type input "38'"
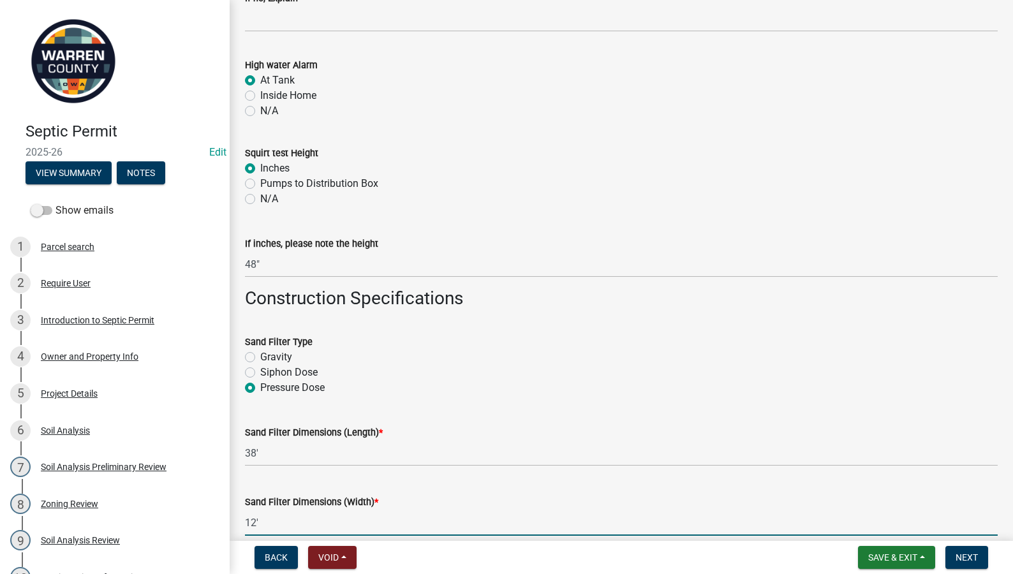
scroll to position [2234, 0]
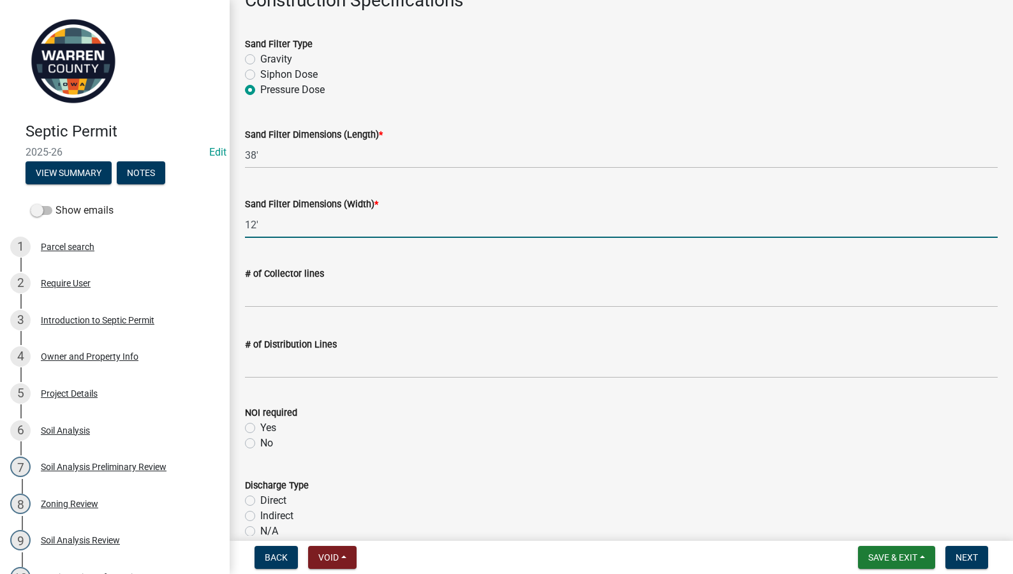
type input "12'"
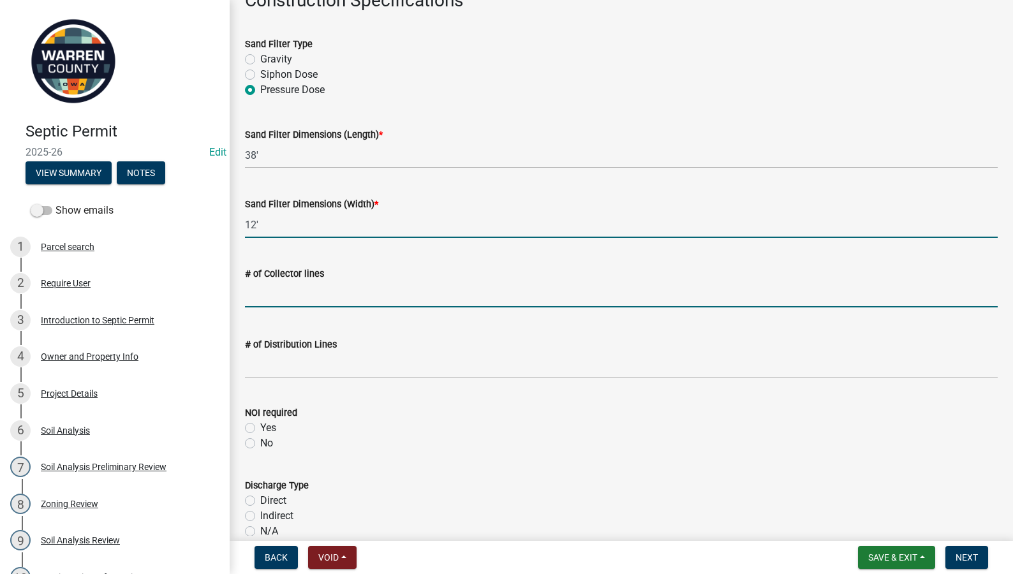
click at [328, 298] on input "text" at bounding box center [621, 294] width 752 height 26
type input "2"
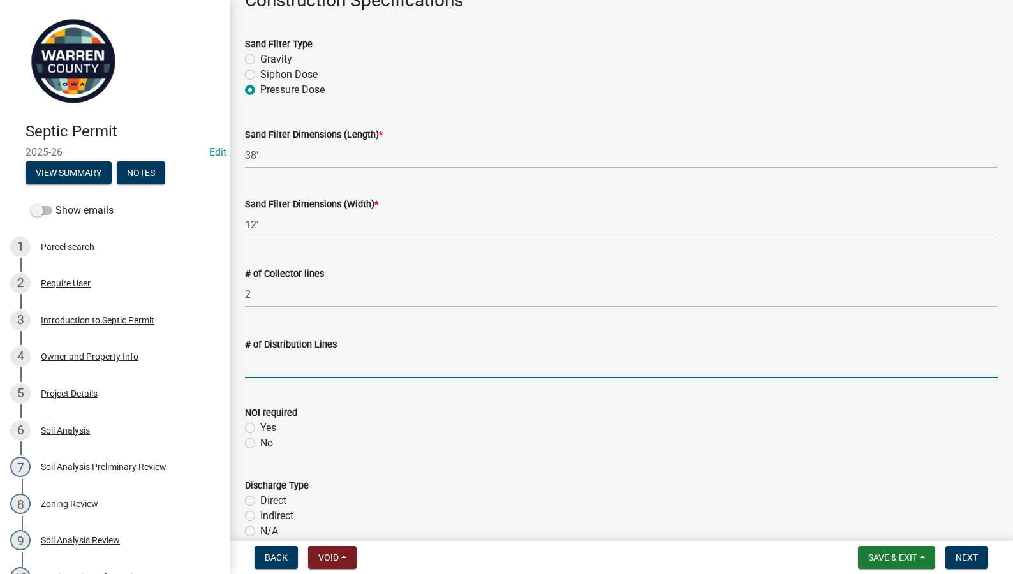
click at [258, 362] on input "text" at bounding box center [621, 365] width 752 height 26
type input "4"
click at [260, 441] on label "No" at bounding box center [266, 443] width 13 height 15
click at [260, 441] on input "No" at bounding box center [264, 440] width 8 height 8
radio input "true"
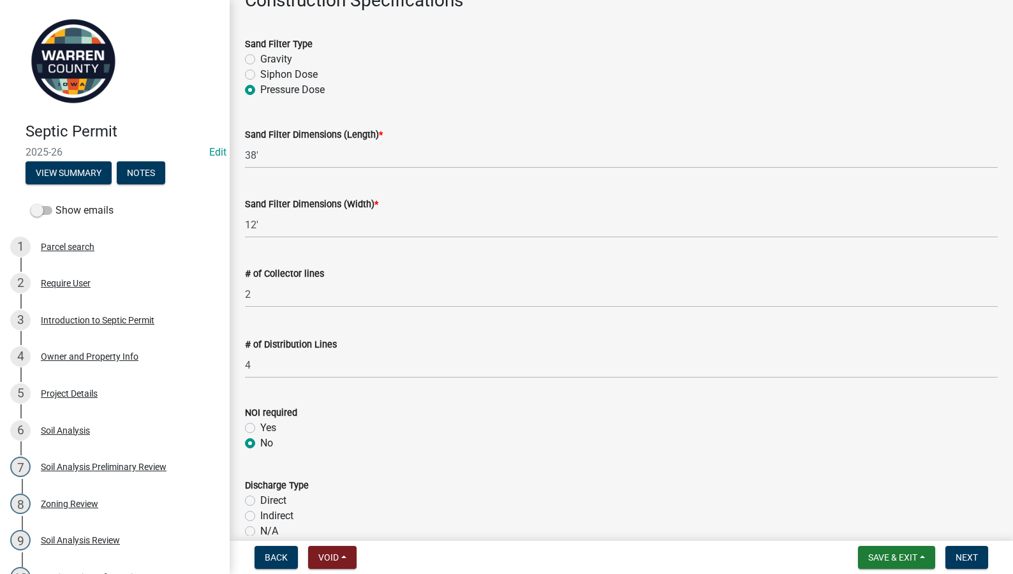
click at [249, 510] on div "Indirect" at bounding box center [621, 515] width 752 height 15
click at [260, 517] on label "Indirect" at bounding box center [276, 515] width 33 height 15
click at [260, 516] on input "Indirect" at bounding box center [264, 512] width 8 height 8
radio input "true"
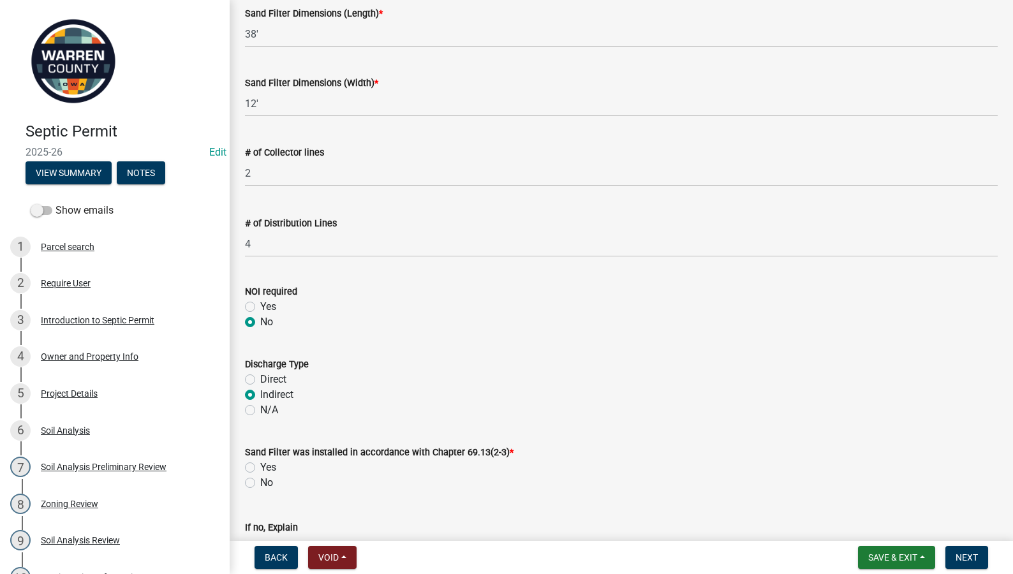
scroll to position [2383, 0]
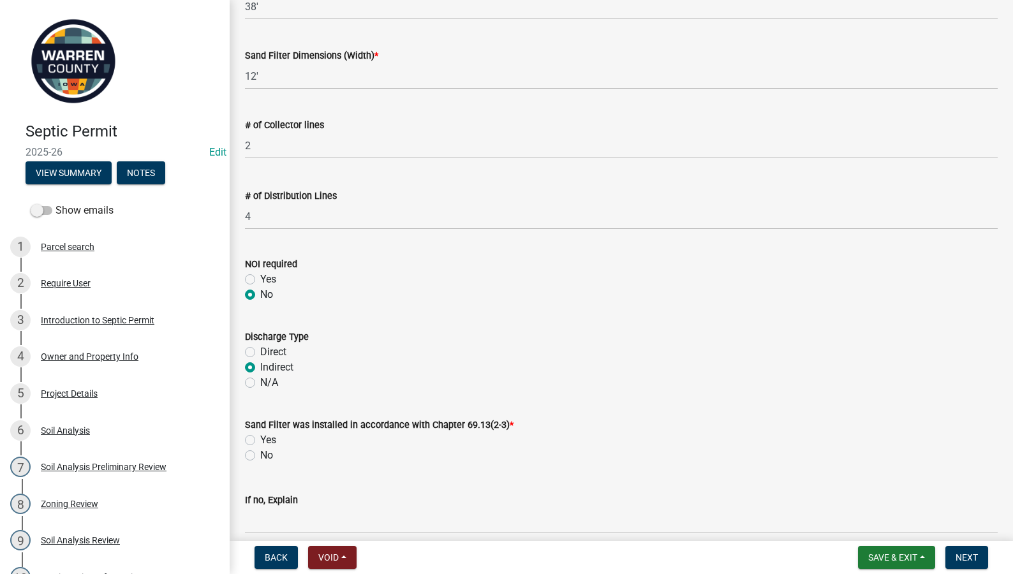
click at [260, 438] on label "Yes" at bounding box center [268, 439] width 16 height 15
click at [260, 438] on input "Yes" at bounding box center [264, 436] width 8 height 8
radio input "true"
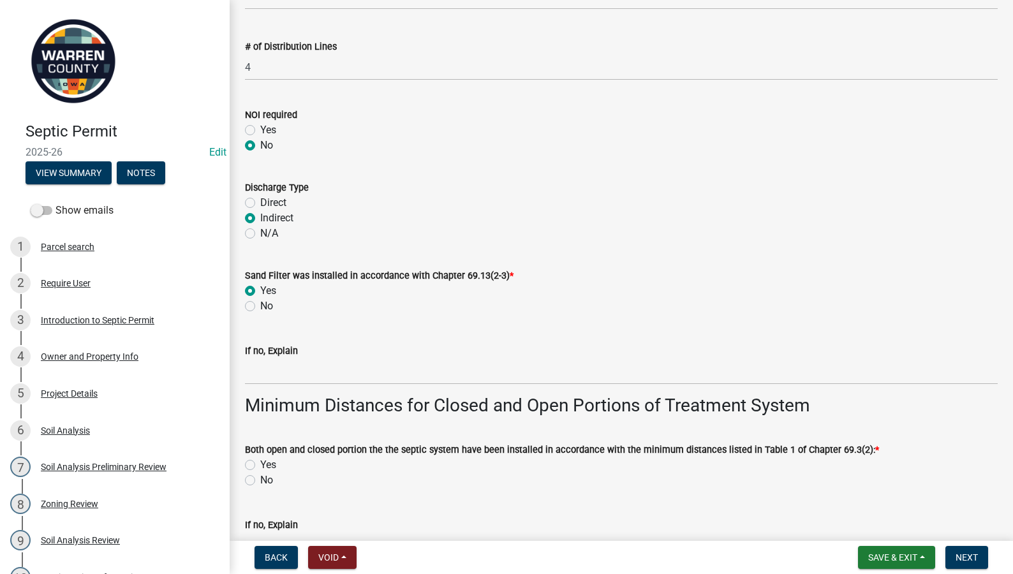
scroll to position [2681, 0]
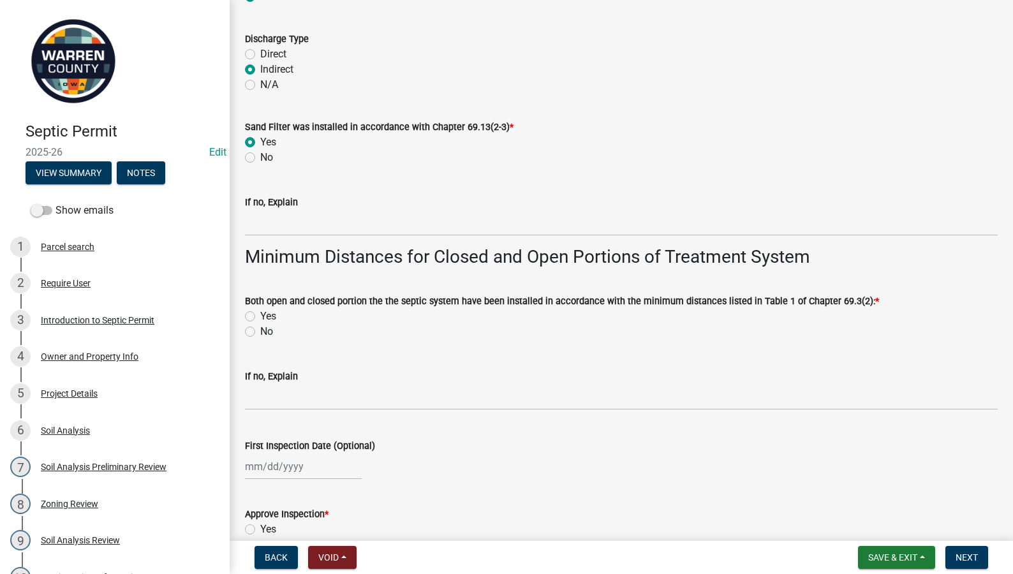
click at [260, 312] on label "Yes" at bounding box center [268, 316] width 16 height 15
click at [260, 312] on input "Yes" at bounding box center [264, 313] width 8 height 8
radio input "true"
click at [277, 467] on div at bounding box center [303, 466] width 117 height 26
select select "9"
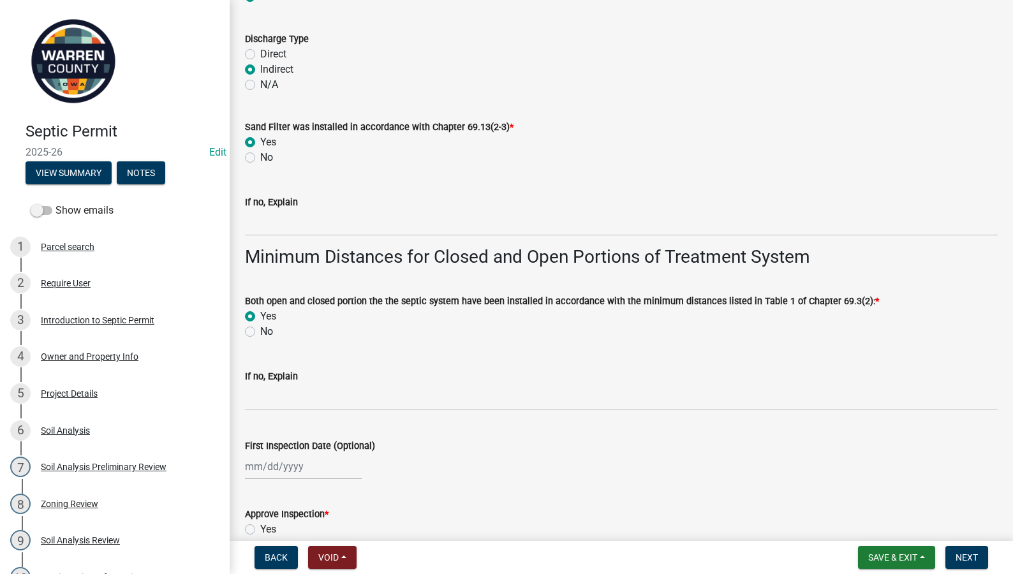
select select "2025"
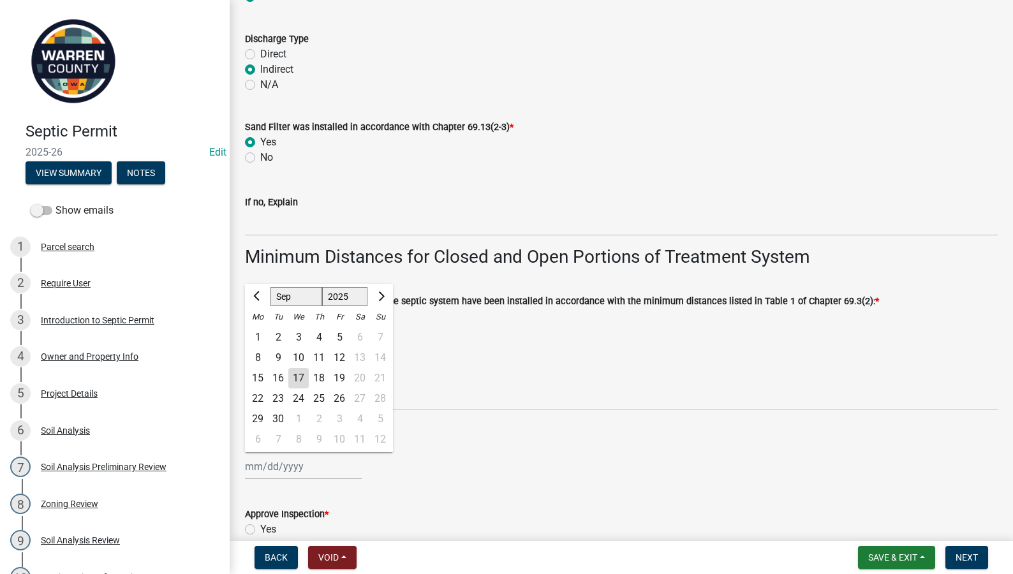
click at [262, 377] on div "15" at bounding box center [257, 378] width 20 height 20
type input "09/15/2025"
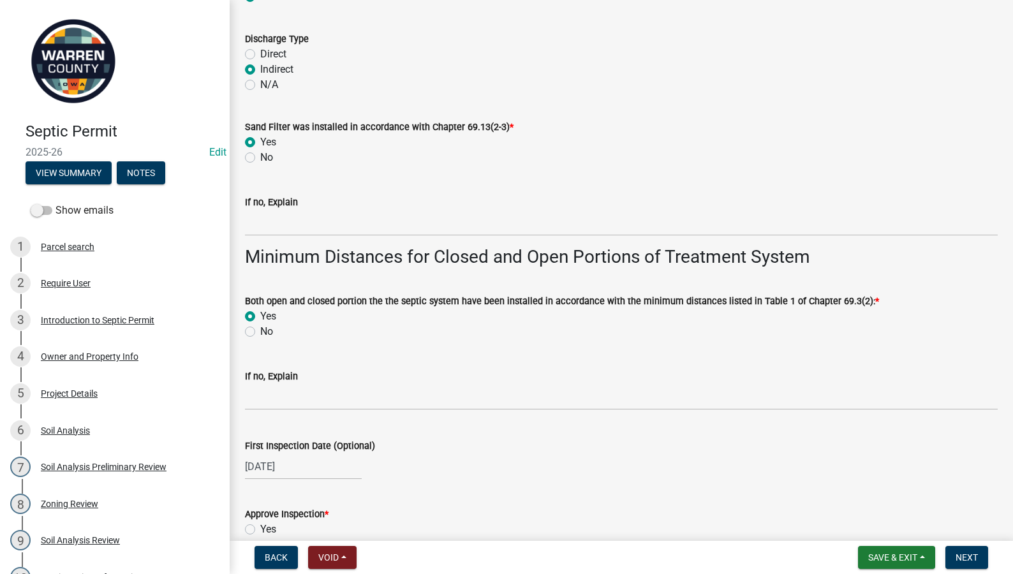
click at [260, 528] on label "Yes" at bounding box center [268, 529] width 16 height 15
click at [260, 528] on input "Yes" at bounding box center [264, 526] width 8 height 8
radio input "true"
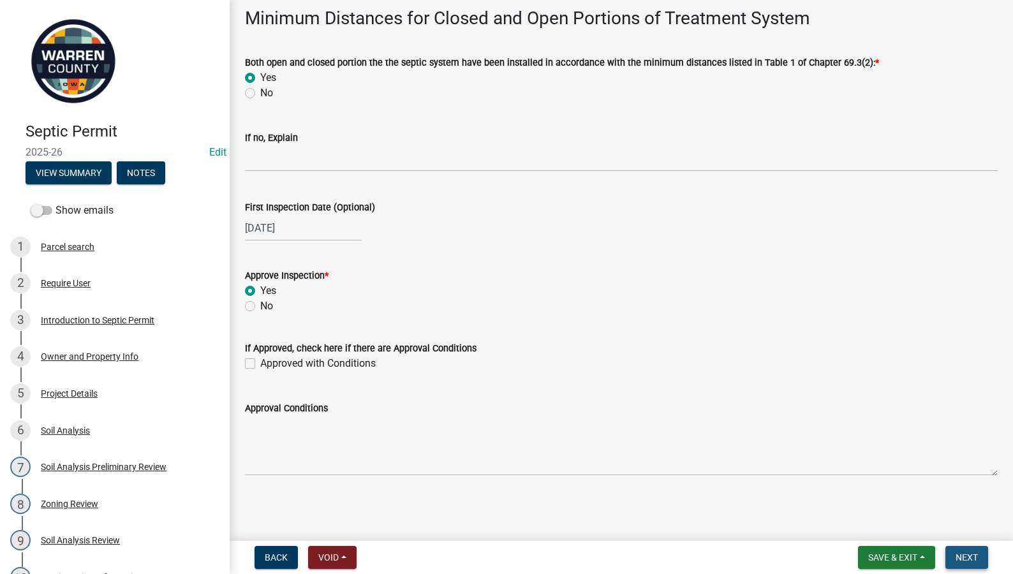
click at [965, 554] on span "Next" at bounding box center [966, 557] width 22 height 10
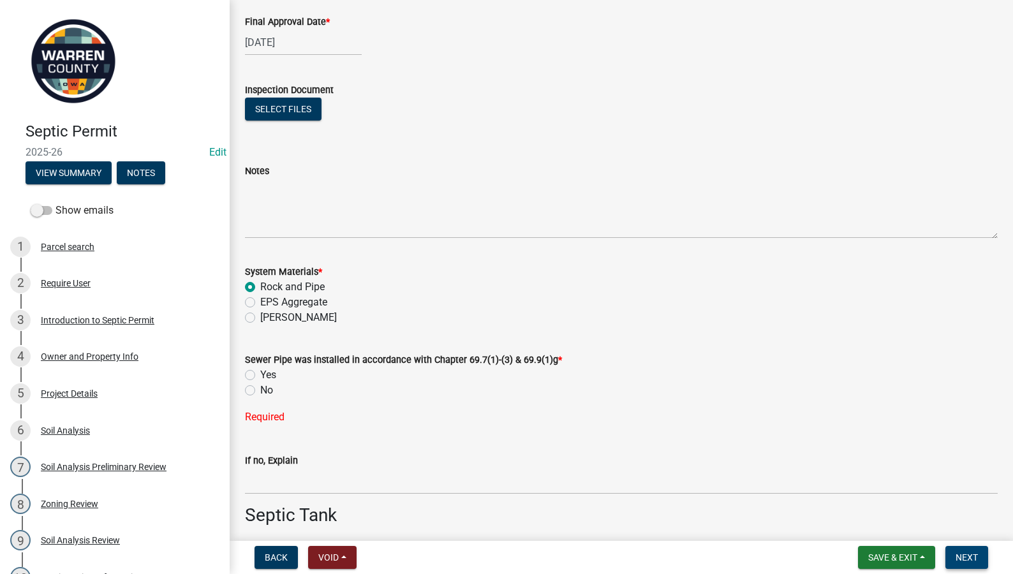
scroll to position [298, 0]
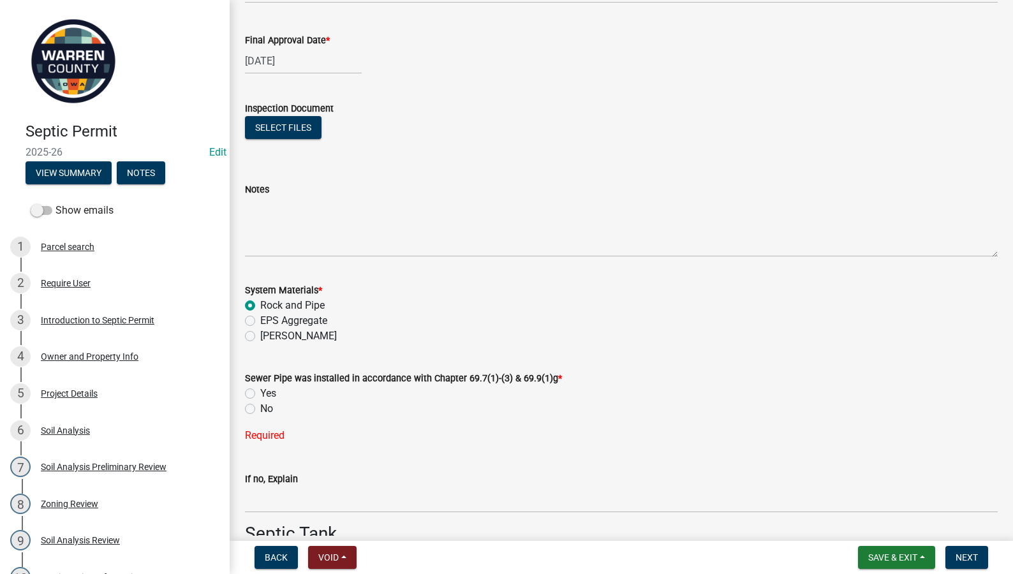
click at [260, 392] on label "Yes" at bounding box center [268, 393] width 16 height 15
click at [260, 392] on input "Yes" at bounding box center [264, 390] width 8 height 8
radio input "true"
click at [972, 555] on span "Next" at bounding box center [966, 557] width 22 height 10
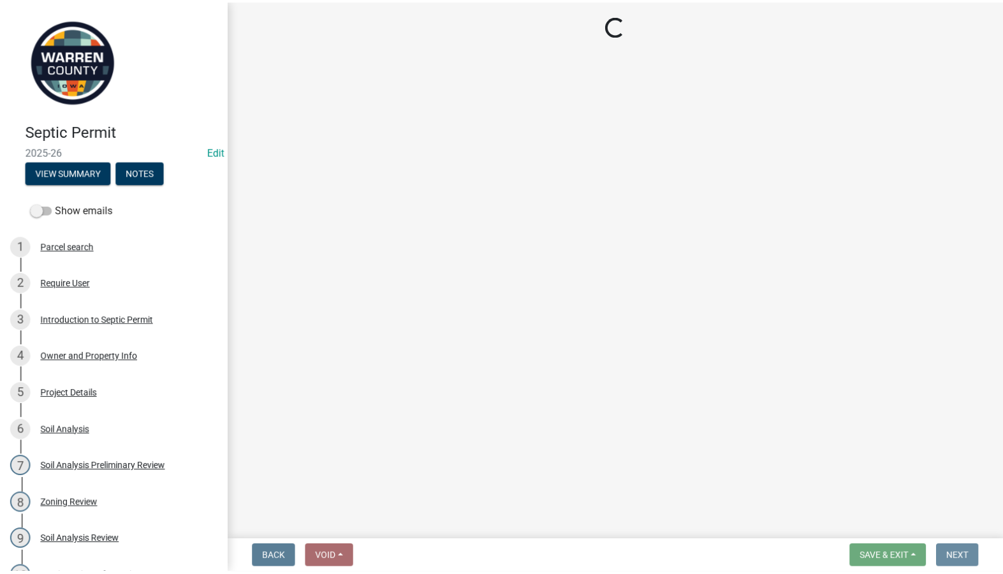
scroll to position [0, 0]
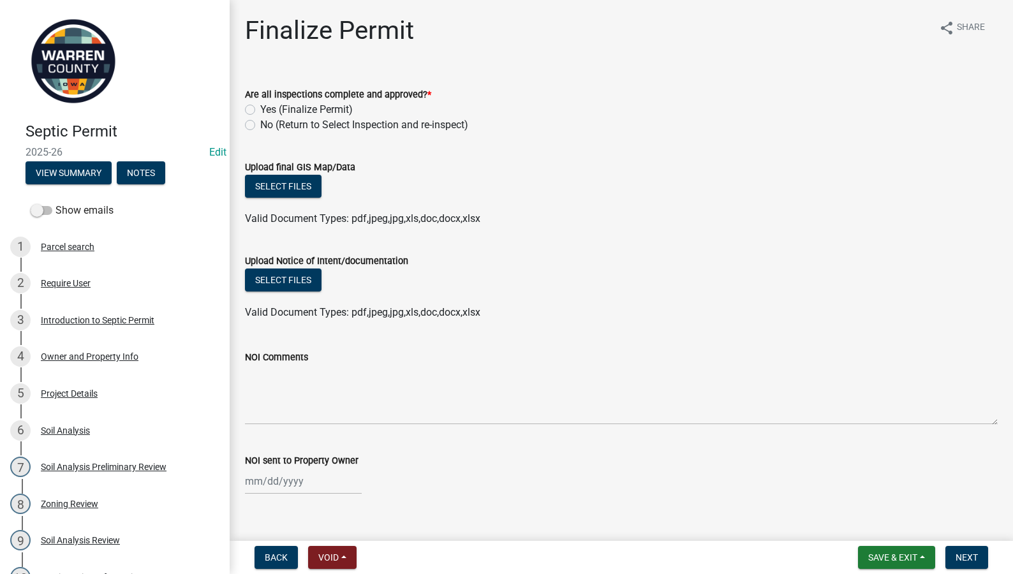
click at [255, 106] on div "Yes (Finalize Permit)" at bounding box center [621, 109] width 752 height 15
click at [249, 115] on div "Yes (Finalize Permit)" at bounding box center [621, 109] width 752 height 15
click at [260, 112] on label "Yes (Finalize Permit)" at bounding box center [306, 109] width 92 height 15
click at [260, 110] on input "Yes (Finalize Permit)" at bounding box center [264, 106] width 8 height 8
radio input "true"
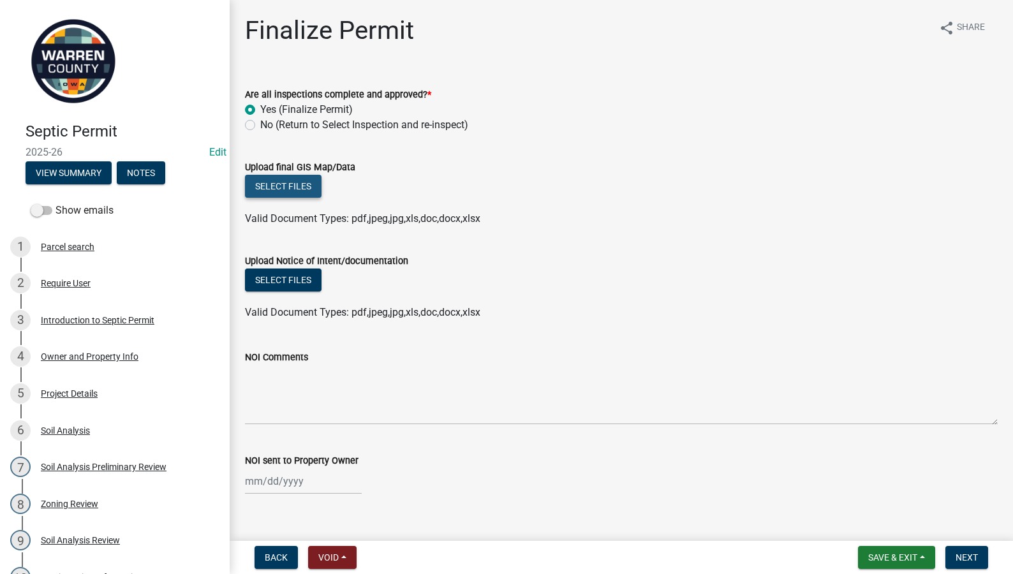
click at [272, 191] on button "Select files" at bounding box center [283, 186] width 77 height 23
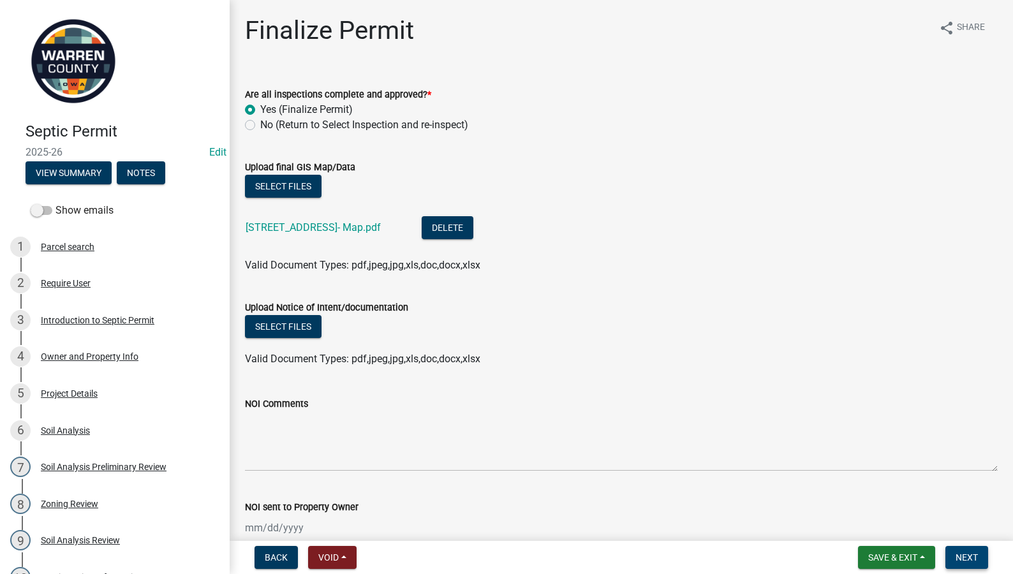
click at [968, 556] on span "Next" at bounding box center [966, 557] width 22 height 10
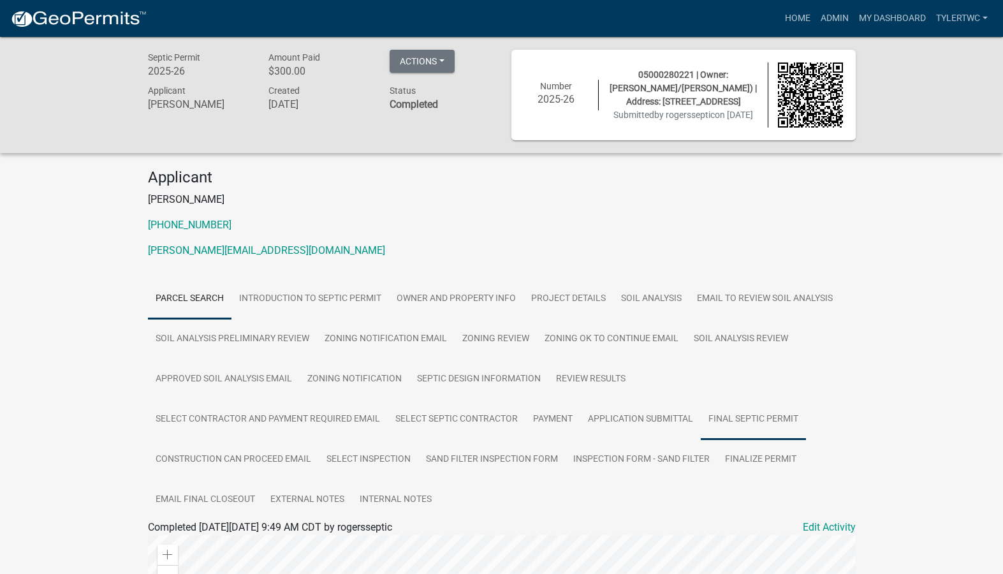
click at [733, 418] on link "Final Septic Permit" at bounding box center [753, 419] width 105 height 41
click at [172, 543] on link "Final Septic Permit" at bounding box center [190, 542] width 85 height 12
click at [619, 455] on link "Inspection Form - Sand Filter" at bounding box center [642, 459] width 152 height 41
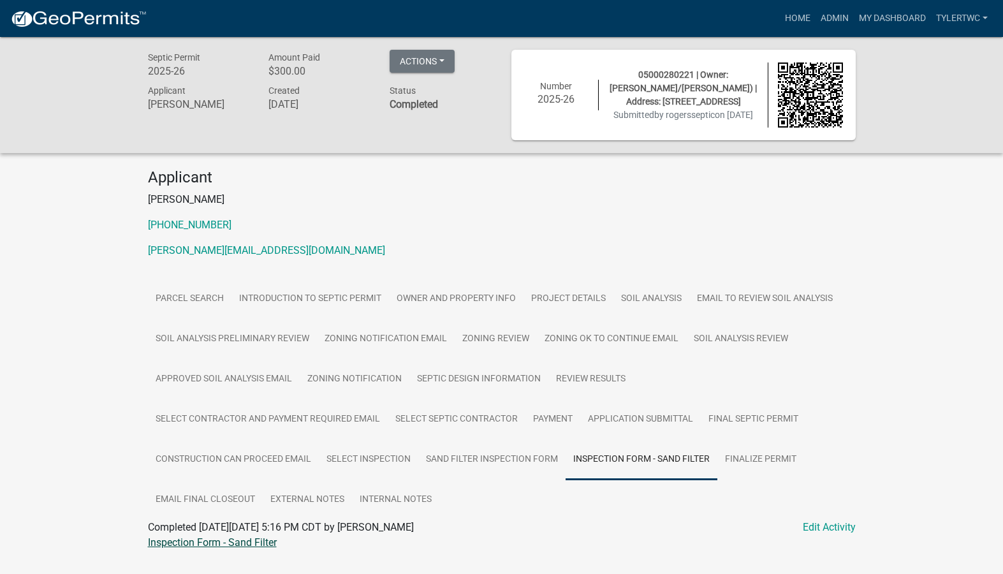
click at [234, 544] on link "Inspection Form - Sand Filter" at bounding box center [212, 542] width 129 height 12
